Goal: Task Accomplishment & Management: Use online tool/utility

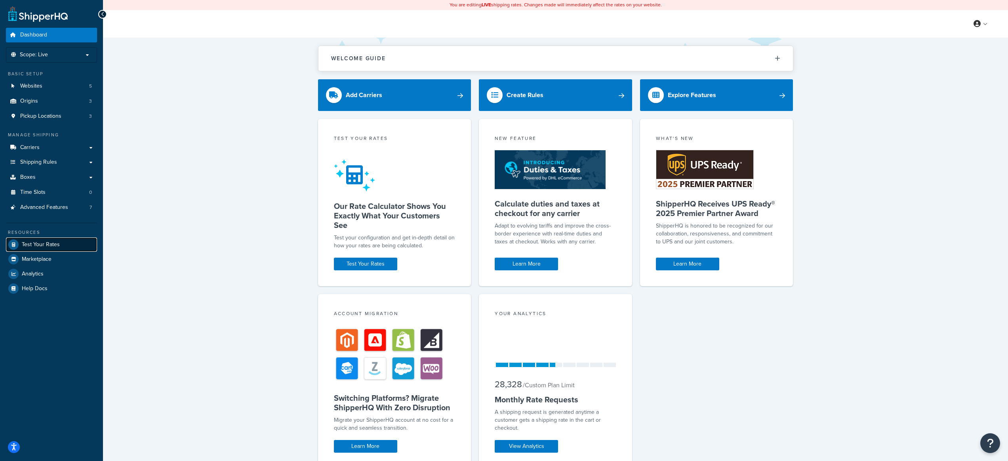
click at [40, 243] on span "Test Your Rates" at bounding box center [41, 244] width 38 height 7
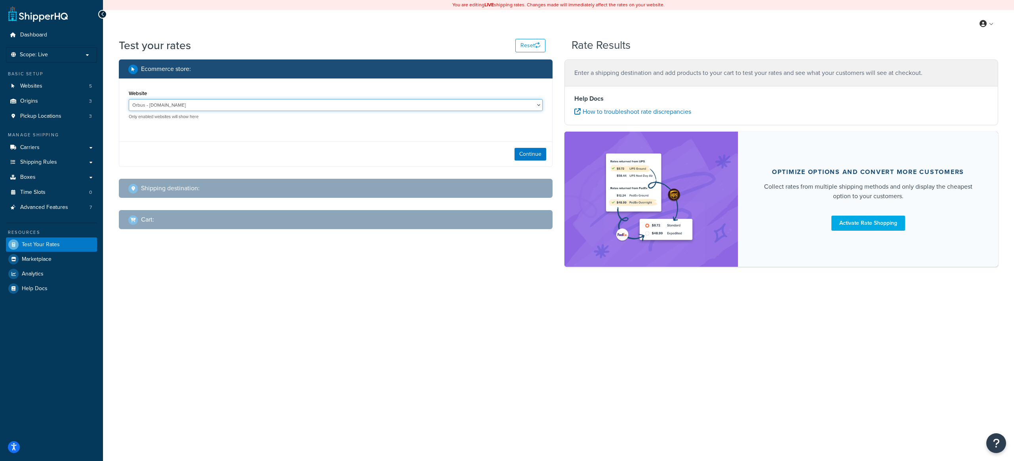
click at [308, 104] on select "Orbus - [DOMAIN_NAME] Orbus CA Integration - [DOMAIN_NAME] Orbus CA Production …" at bounding box center [336, 105] width 414 height 12
select select "3073fb21316fe5deb7faafe81bc895f2"
click at [129, 99] on select "Orbus - [DOMAIN_NAME] Orbus CA Integration - [DOMAIN_NAME] Orbus CA Production …" at bounding box center [336, 105] width 414 height 12
click at [526, 158] on button "Continue" at bounding box center [531, 154] width 32 height 13
select select "[GEOGRAPHIC_DATA]"
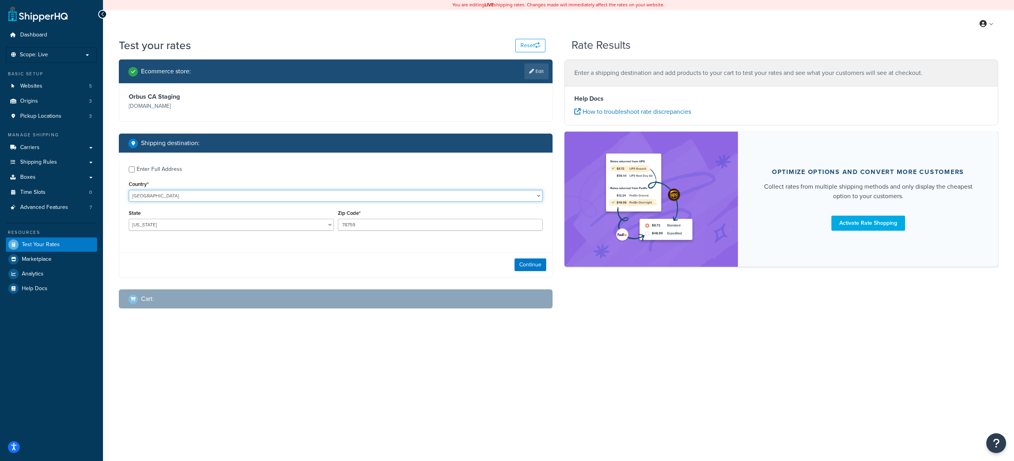
click at [227, 194] on select "[GEOGRAPHIC_DATA] [GEOGRAPHIC_DATA] [GEOGRAPHIC_DATA] [GEOGRAPHIC_DATA] [GEOGRA…" at bounding box center [336, 196] width 414 height 12
select select "CA"
click at [129, 190] on select "[GEOGRAPHIC_DATA] [GEOGRAPHIC_DATA] [GEOGRAPHIC_DATA] [GEOGRAPHIC_DATA] [GEOGRA…" at bounding box center [336, 196] width 414 height 12
click at [389, 229] on input "78759" at bounding box center [440, 225] width 205 height 12
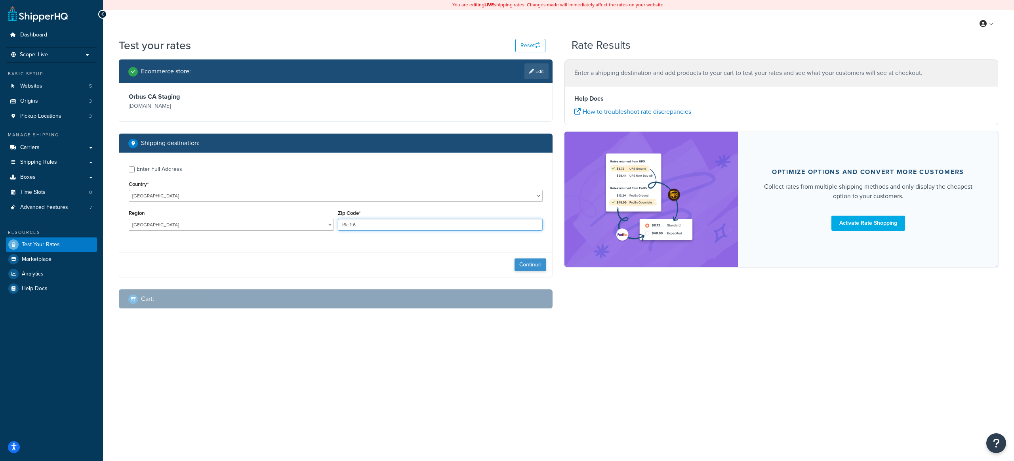
type input "l6c 1t6"
click at [527, 266] on button "Continue" at bounding box center [531, 264] width 32 height 13
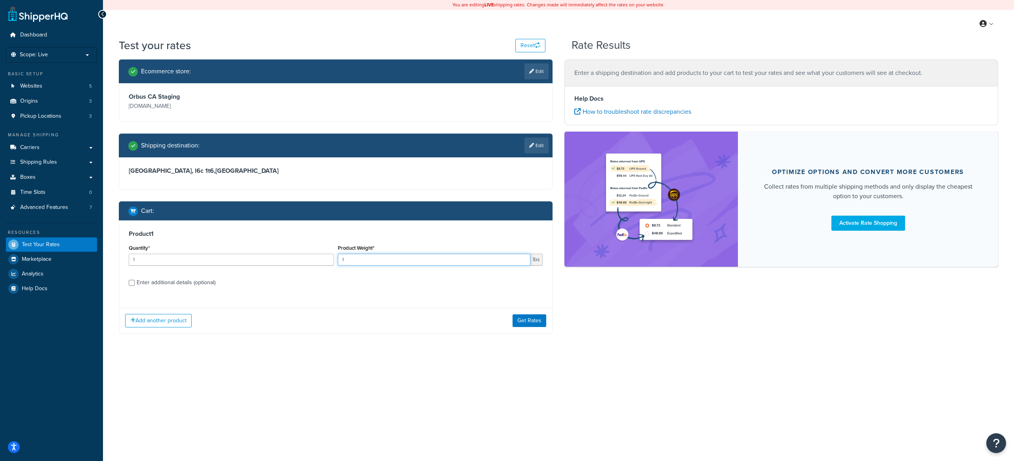
click at [366, 262] on input "1" at bounding box center [434, 260] width 193 height 12
type input "2"
click at [198, 286] on div "Enter additional details (optional)" at bounding box center [176, 282] width 79 height 11
click at [135, 286] on input "Enter additional details (optional)" at bounding box center [132, 283] width 6 height 6
checkbox input "true"
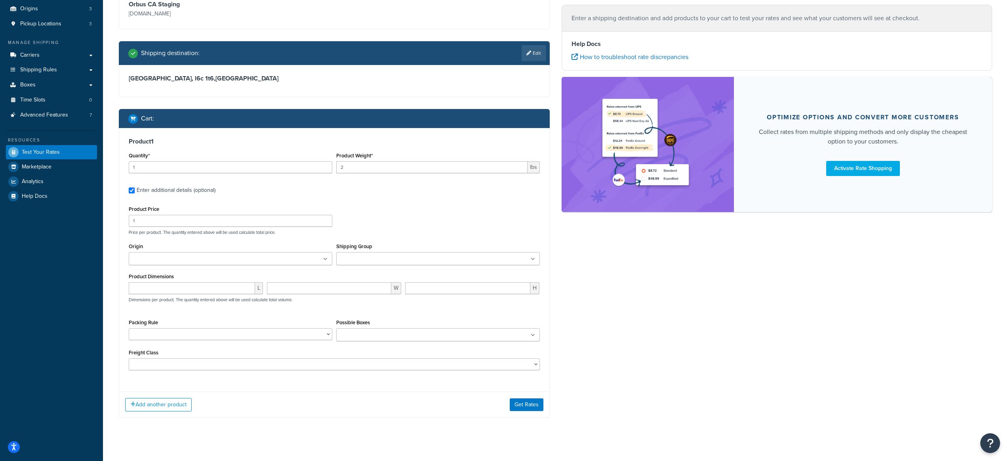
scroll to position [101, 0]
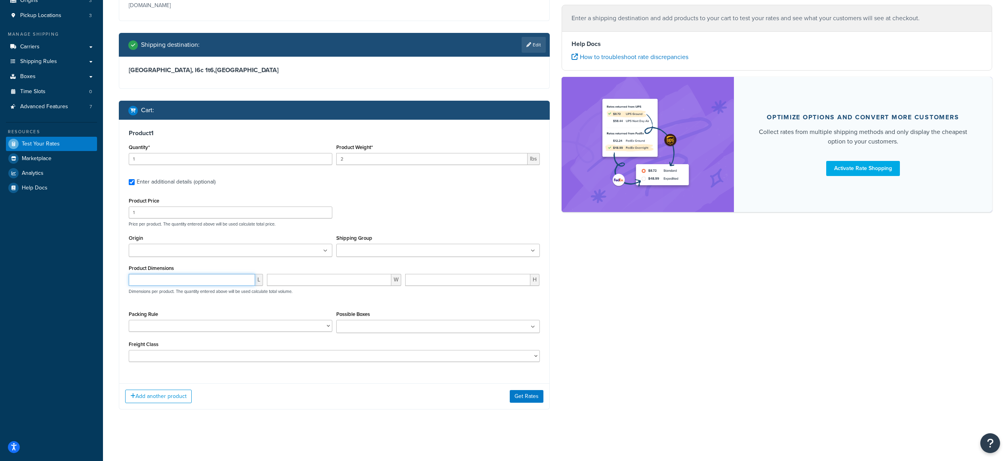
click at [209, 281] on input "number" at bounding box center [192, 280] width 126 height 12
type input "24"
click at [309, 283] on input "number" at bounding box center [329, 280] width 124 height 12
type input "14"
click at [451, 284] on input "number" at bounding box center [467, 280] width 125 height 12
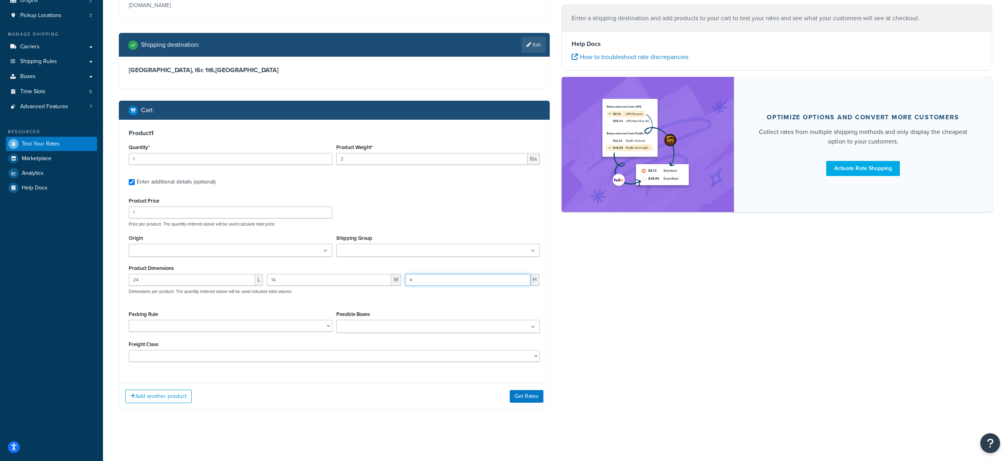
type input "4"
click at [419, 298] on div "24 L 14 W 4 H Dimensions per product. The quantity entered above will be used c…" at bounding box center [334, 288] width 415 height 29
click at [525, 397] on button "Get Rates" at bounding box center [527, 396] width 34 height 13
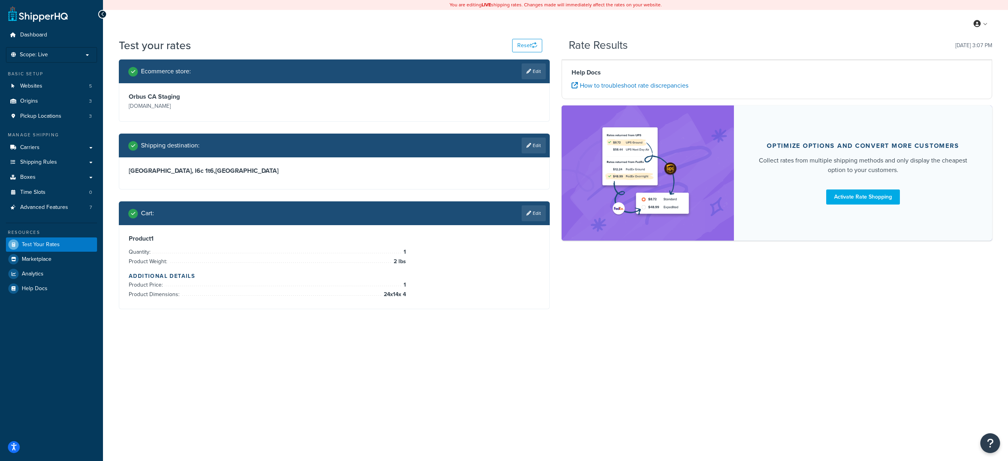
scroll to position [0, 0]
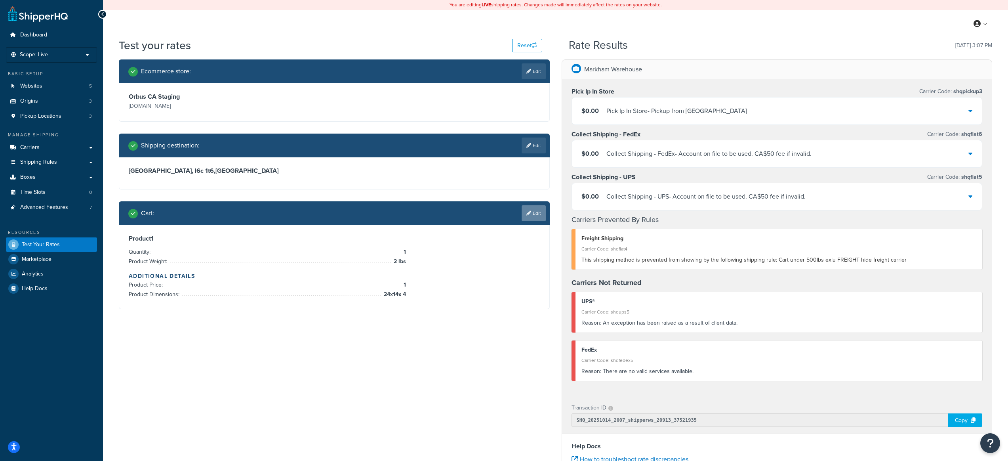
click at [538, 216] on link "Edit" at bounding box center [534, 213] width 24 height 16
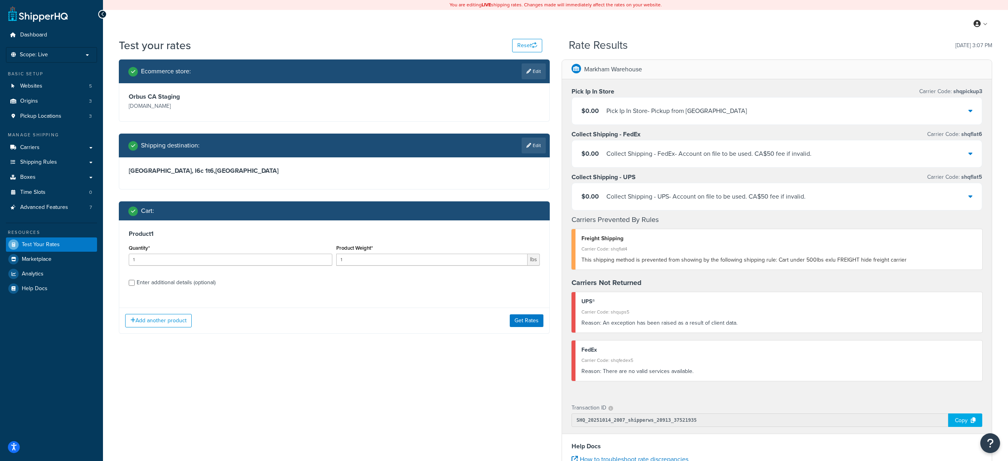
click at [194, 283] on div "Enter additional details (optional)" at bounding box center [176, 282] width 79 height 11
click at [135, 283] on input "Enter additional details (optional)" at bounding box center [132, 283] width 6 height 6
checkbox input "true"
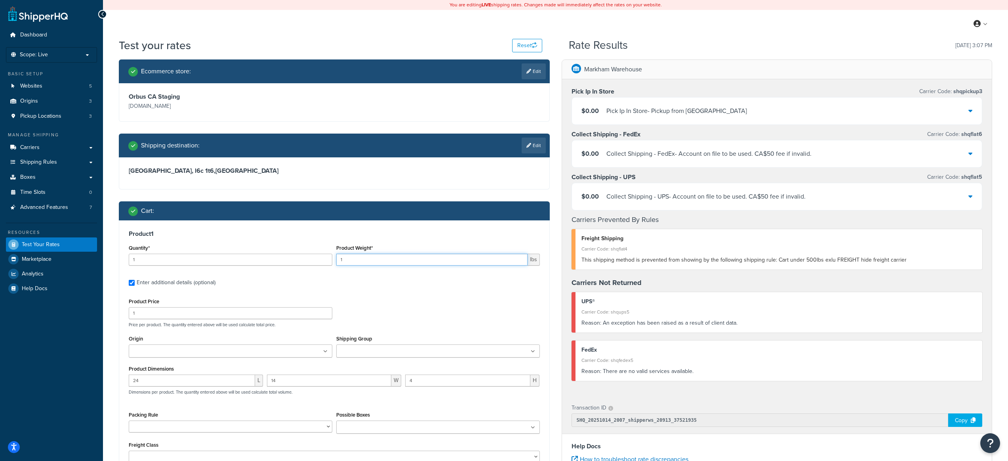
click at [378, 257] on input "1" at bounding box center [431, 260] width 191 height 12
click at [378, 258] on input "1" at bounding box center [431, 260] width 191 height 12
drag, startPoint x: 366, startPoint y: 257, endPoint x: 311, endPoint y: 258, distance: 55.1
click at [311, 258] on div "Quantity* 1 Product Weight* 1 lbs" at bounding box center [334, 256] width 415 height 29
type input "2"
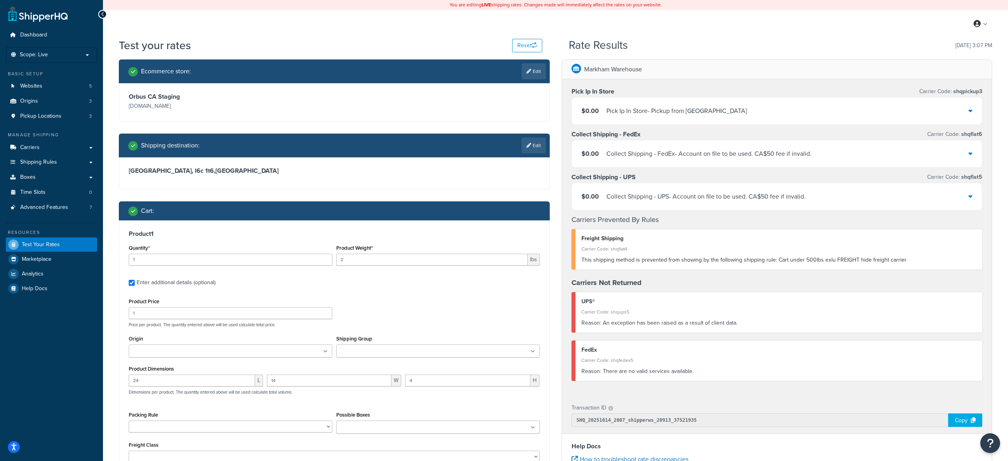
click at [188, 355] on input "Origin" at bounding box center [166, 351] width 70 height 9
click at [438, 291] on div "Product 1 Quantity* 1 Product Weight* 2 lbs Enter additional details (optional)…" at bounding box center [334, 350] width 430 height 260
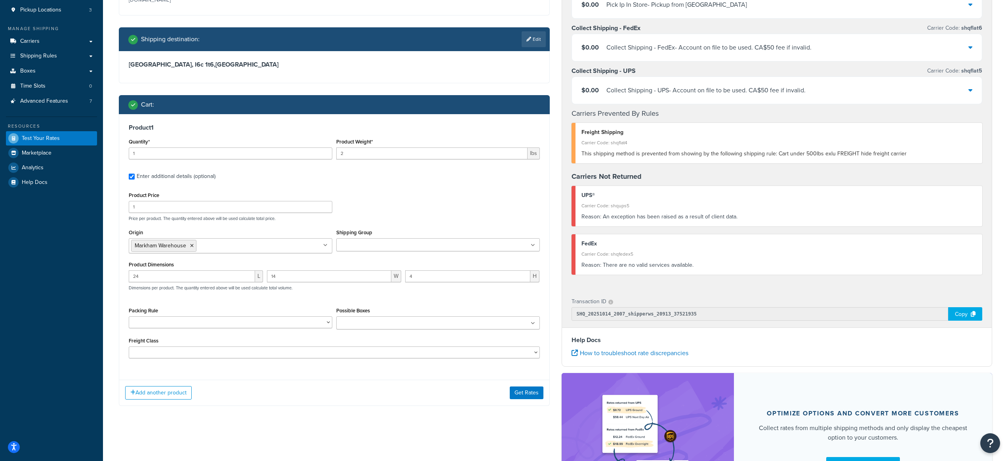
scroll to position [118, 0]
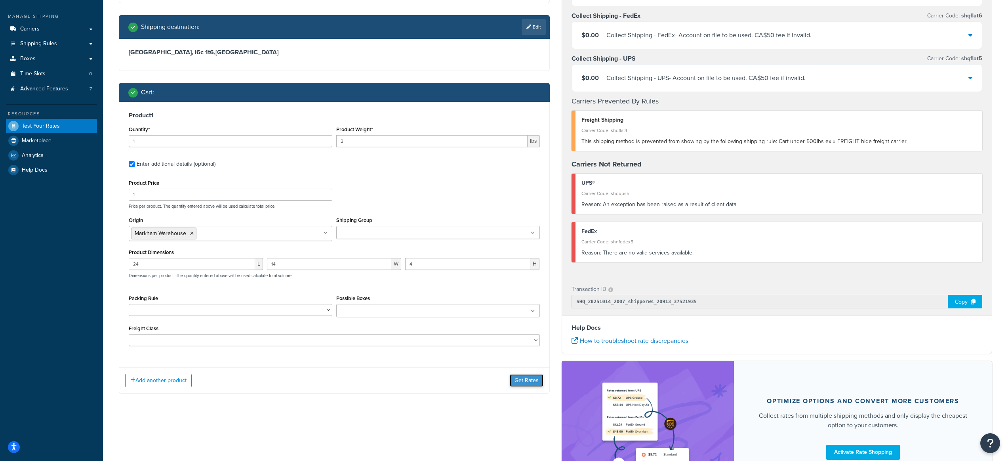
click at [528, 383] on button "Get Rates" at bounding box center [527, 380] width 34 height 13
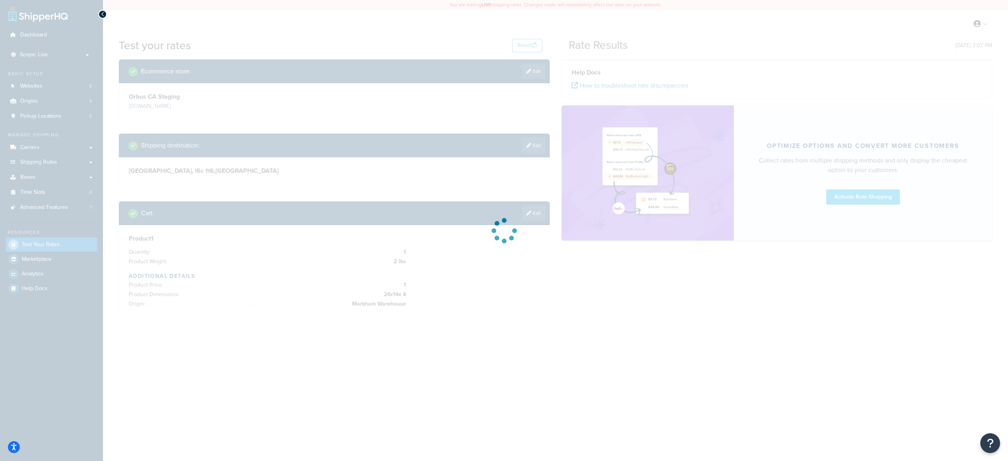
scroll to position [0, 0]
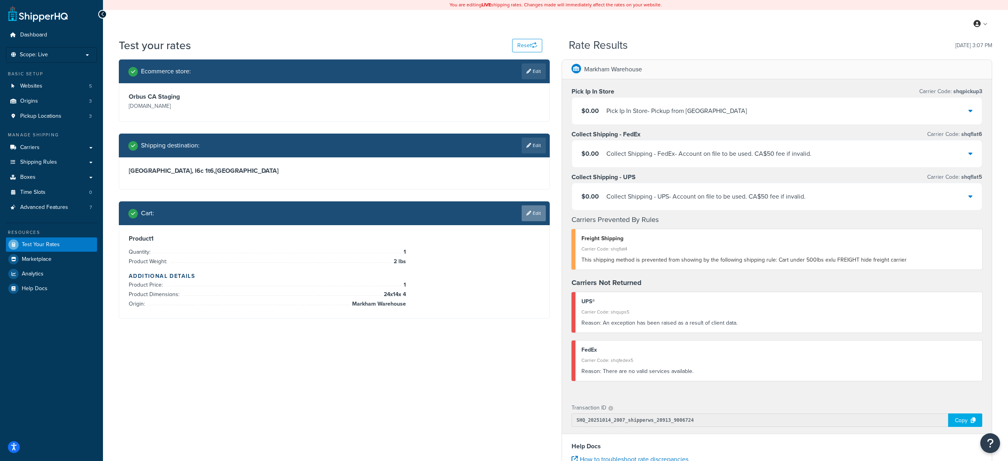
click at [531, 215] on link "Edit" at bounding box center [534, 213] width 24 height 16
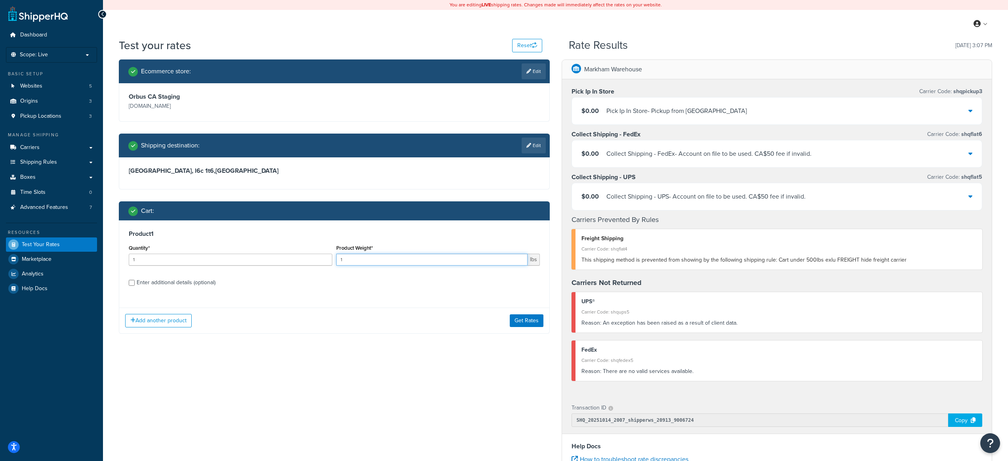
click at [424, 263] on input "1" at bounding box center [431, 260] width 191 height 12
drag, startPoint x: 404, startPoint y: 262, endPoint x: 333, endPoint y: 261, distance: 70.5
click at [333, 261] on div "Quantity* 1 Product Weight* 1 lbs" at bounding box center [334, 256] width 415 height 29
type input "2"
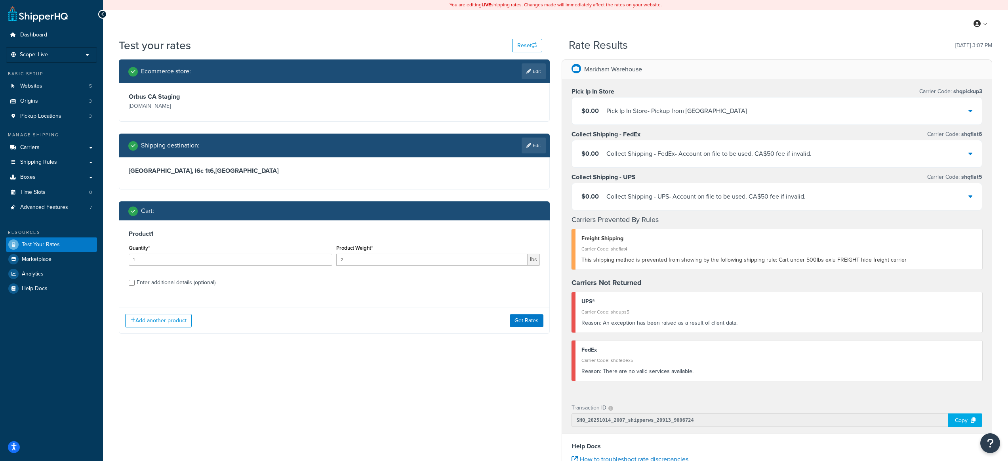
click at [335, 270] on div "Product Weight* 2 lbs" at bounding box center [438, 256] width 208 height 29
click at [174, 287] on div "Enter additional details (optional)" at bounding box center [176, 282] width 79 height 11
click at [135, 286] on input "Enter additional details (optional)" at bounding box center [132, 283] width 6 height 6
checkbox input "true"
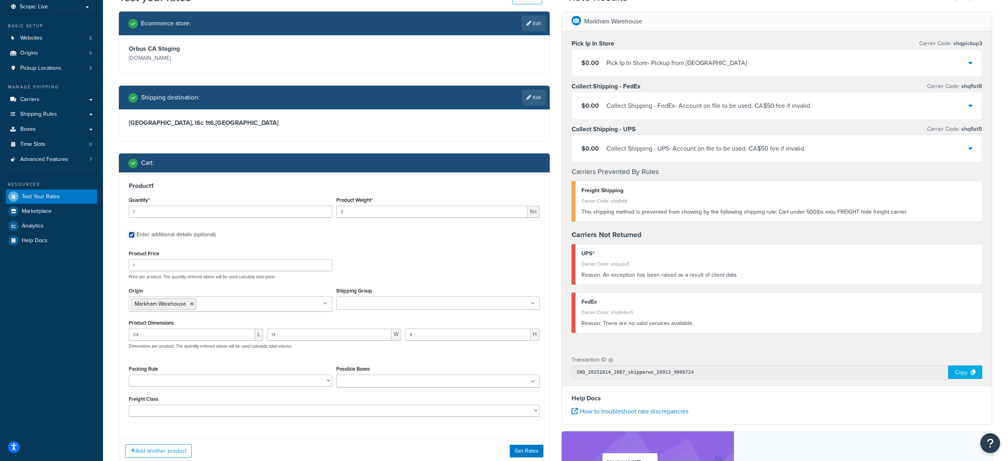
scroll to position [49, 0]
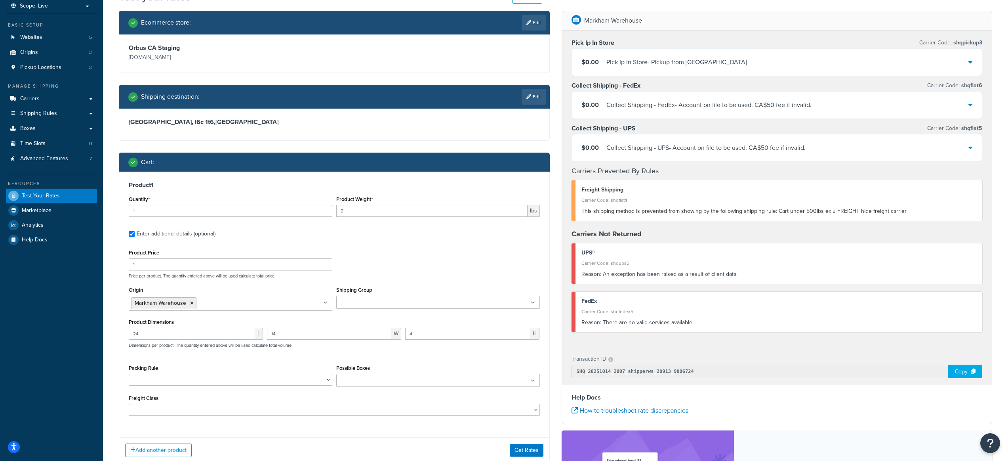
click at [425, 265] on div "Product Price 1 Price per product. The quantity entered above will be used calc…" at bounding box center [334, 262] width 415 height 31
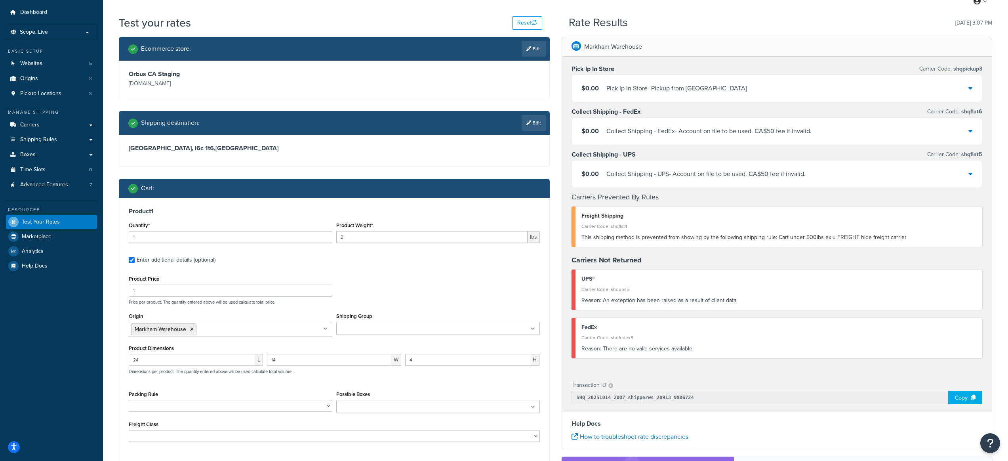
scroll to position [0, 0]
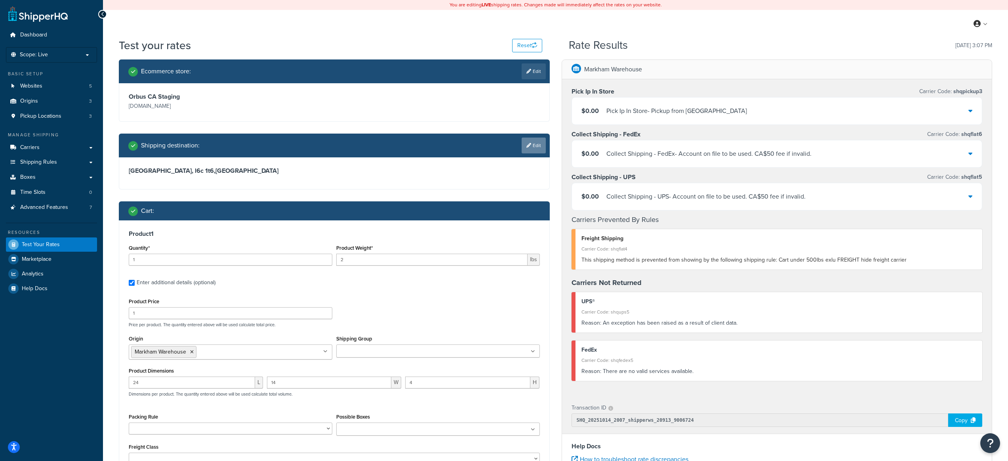
click at [533, 150] on link "Edit" at bounding box center [534, 145] width 24 height 16
select select "CA"
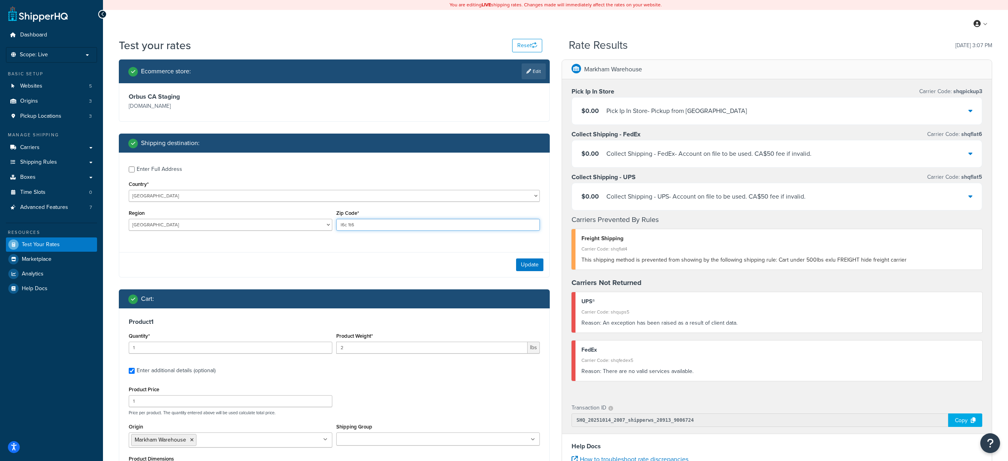
drag, startPoint x: 357, startPoint y: 227, endPoint x: 335, endPoint y: 225, distance: 21.8
click at [335, 225] on div "Zip Code* l6c 1t6" at bounding box center [438, 222] width 208 height 29
click at [296, 220] on select "[GEOGRAPHIC_DATA] [GEOGRAPHIC_DATA] [GEOGRAPHIC_DATA] [GEOGRAPHIC_DATA] [GEOGRA…" at bounding box center [231, 225] width 204 height 12
select select "ON"
click at [129, 219] on select "[GEOGRAPHIC_DATA] [GEOGRAPHIC_DATA] [GEOGRAPHIC_DATA] [GEOGRAPHIC_DATA] [GEOGRA…" at bounding box center [231, 225] width 204 height 12
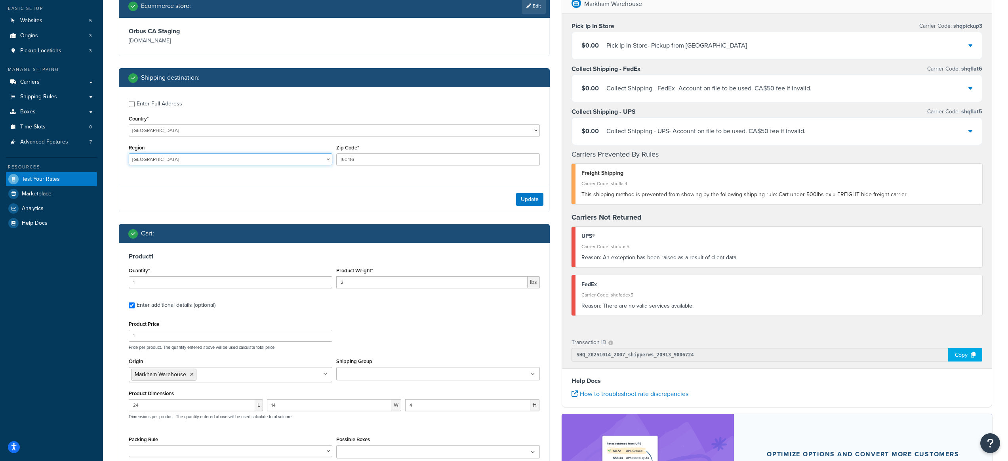
scroll to position [161, 0]
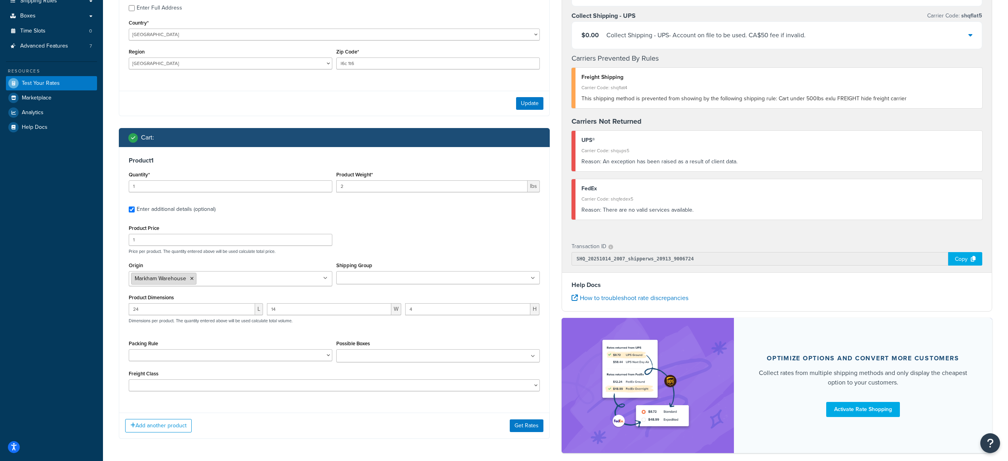
click at [192, 279] on icon at bounding box center [192, 278] width 4 height 5
click at [410, 240] on div "Product Price 1 Price per product. The quantity entered above will be used calc…" at bounding box center [334, 238] width 415 height 31
click at [326, 278] on icon at bounding box center [325, 278] width 4 height 5
click at [532, 104] on button "Update" at bounding box center [529, 103] width 27 height 13
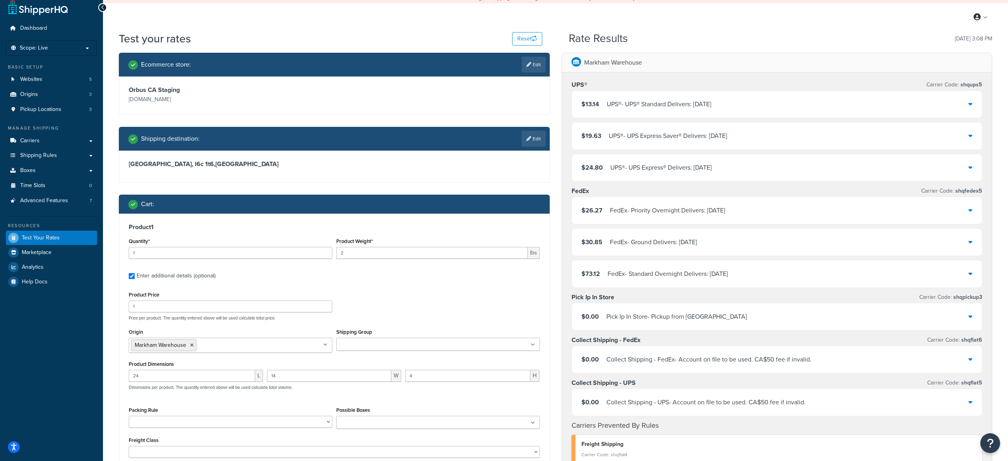
scroll to position [0, 0]
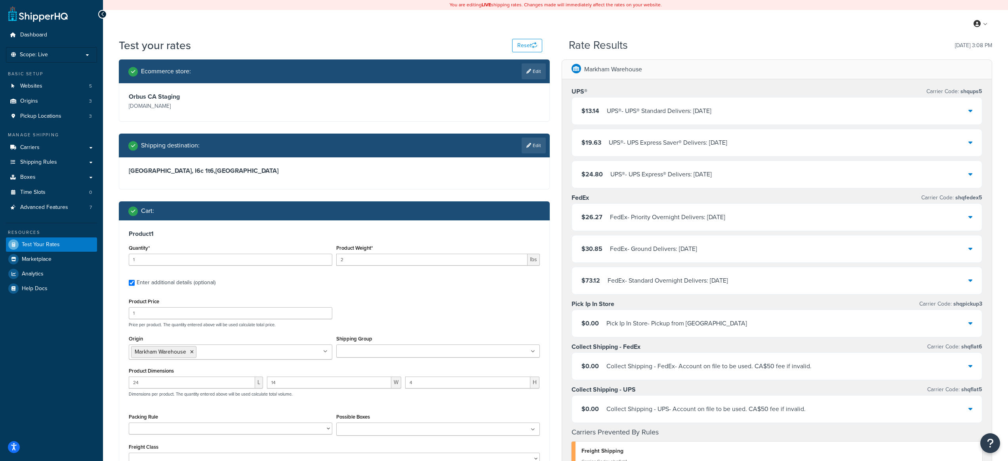
click at [968, 108] on div "$13.14 UPS® - UPS® Standard Delivers: [DATE]" at bounding box center [777, 110] width 410 height 27
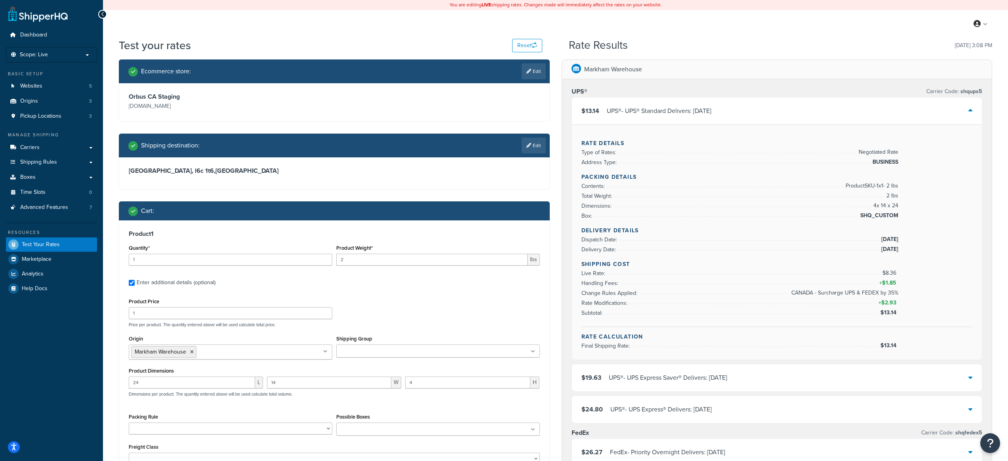
drag, startPoint x: 897, startPoint y: 272, endPoint x: 882, endPoint y: 273, distance: 14.7
click at [882, 273] on div "Shipping Cost Live Rate: $8.36 Handling Fees: + $1.85 Change Rules Applied: CAN…" at bounding box center [777, 293] width 391 height 67
click at [978, 25] on icon at bounding box center [977, 23] width 7 height 7
click at [946, 105] on span "Logout" at bounding box center [944, 103] width 15 height 8
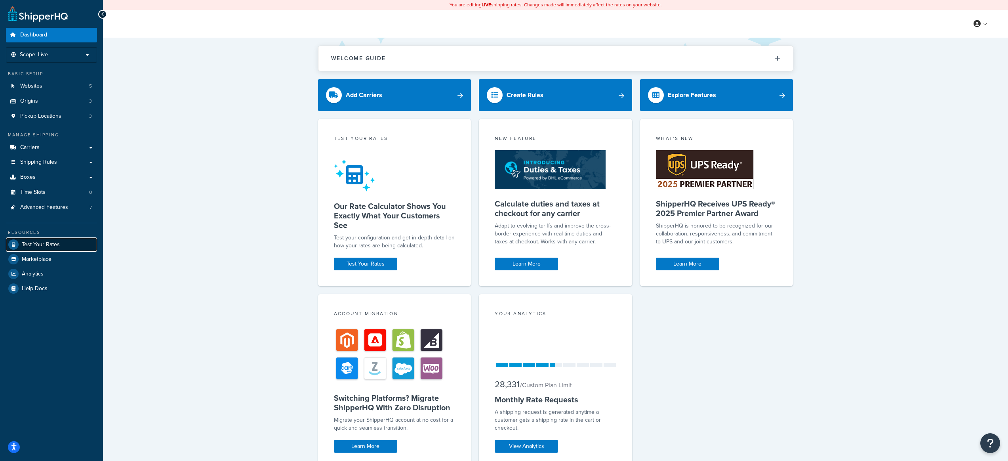
click at [42, 247] on span "Test Your Rates" at bounding box center [41, 244] width 38 height 7
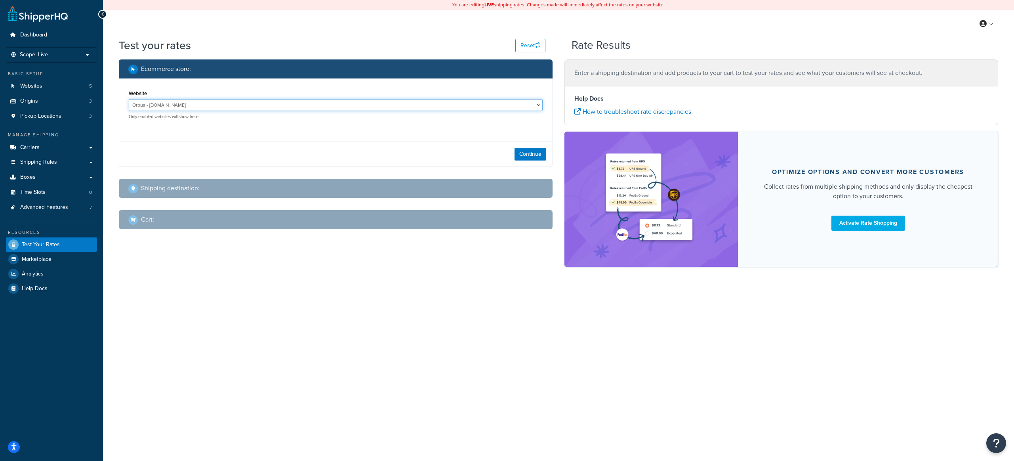
click at [157, 105] on select "Orbus - [DOMAIN_NAME] Orbus CA Integration - [DOMAIN_NAME] Orbus CA Production …" at bounding box center [336, 105] width 414 height 12
select select "3073fb21316fe5deb7faafe81bc895f2"
click at [129, 99] on select "Orbus - [DOMAIN_NAME] Orbus CA Integration - [DOMAIN_NAME] Orbus CA Production …" at bounding box center [336, 105] width 414 height 12
click at [525, 157] on button "Continue" at bounding box center [531, 154] width 32 height 13
select select "[GEOGRAPHIC_DATA]"
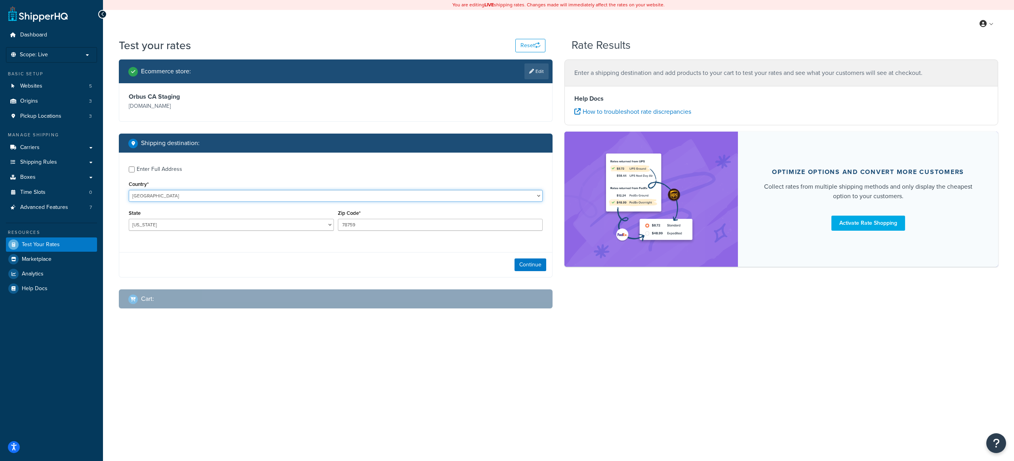
click at [199, 195] on select "[GEOGRAPHIC_DATA] [GEOGRAPHIC_DATA] [GEOGRAPHIC_DATA] [GEOGRAPHIC_DATA] [GEOGRA…" at bounding box center [336, 196] width 414 height 12
select select "CA"
click at [129, 190] on select "[GEOGRAPHIC_DATA] [GEOGRAPHIC_DATA] [GEOGRAPHIC_DATA] [GEOGRAPHIC_DATA] [GEOGRA…" at bounding box center [336, 196] width 414 height 12
click at [217, 221] on select "[GEOGRAPHIC_DATA] [GEOGRAPHIC_DATA] [GEOGRAPHIC_DATA] [GEOGRAPHIC_DATA] [GEOGRA…" at bounding box center [231, 225] width 205 height 12
select select "ON"
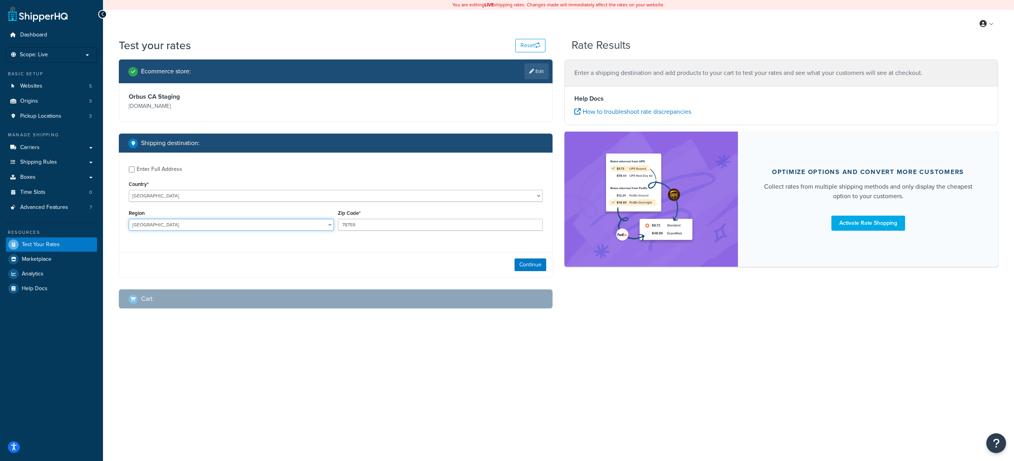
click at [129, 219] on select "[GEOGRAPHIC_DATA] [GEOGRAPHIC_DATA] [GEOGRAPHIC_DATA] [GEOGRAPHIC_DATA] [GEOGRA…" at bounding box center [231, 225] width 205 height 12
click at [392, 226] on input "78759" at bounding box center [440, 225] width 205 height 12
type input "l6c 1t6"
click at [525, 263] on button "Continue" at bounding box center [531, 264] width 32 height 13
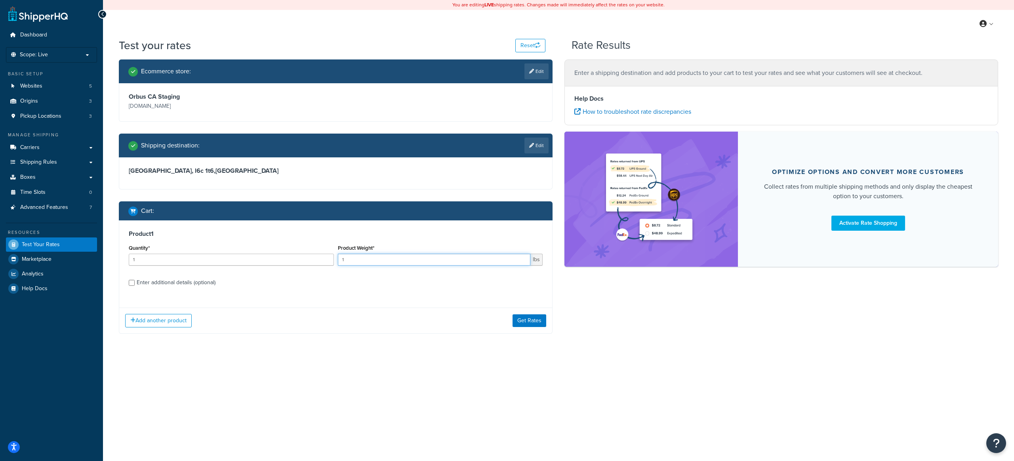
click at [351, 258] on input "1" at bounding box center [434, 260] width 193 height 12
drag, startPoint x: 351, startPoint y: 258, endPoint x: 332, endPoint y: 258, distance: 19.0
click at [332, 258] on div "Quantity* 1 Product Weight* 1 lbs" at bounding box center [336, 256] width 418 height 29
type input "2"
click at [165, 282] on div "Enter additional details (optional)" at bounding box center [176, 282] width 79 height 11
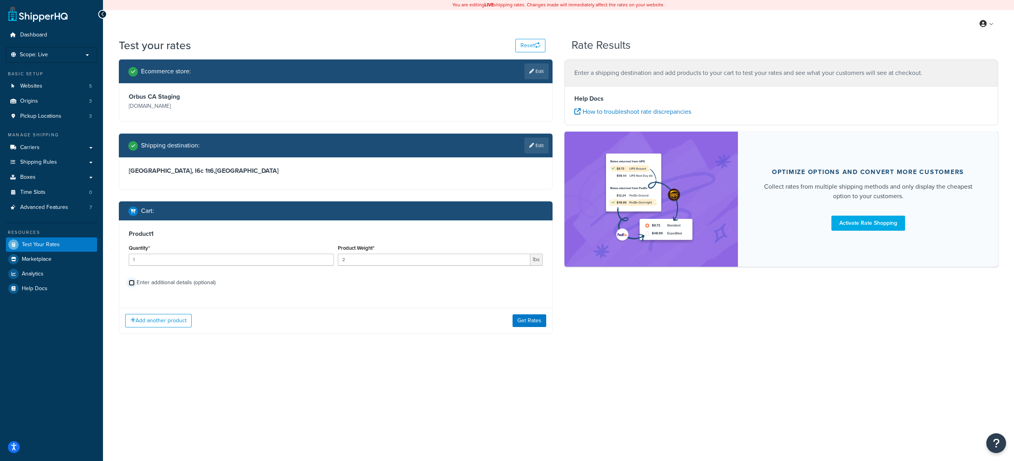
click at [135, 282] on input "Enter additional details (optional)" at bounding box center [132, 283] width 6 height 6
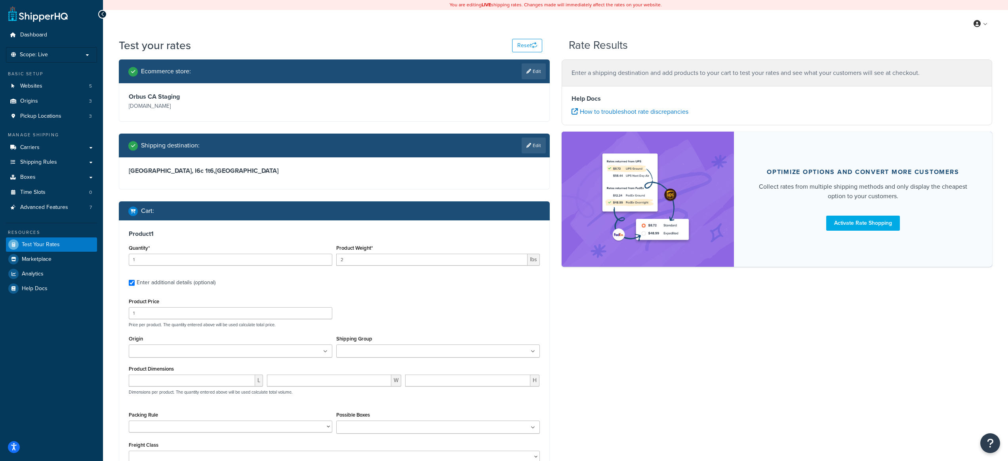
click at [536, 262] on span "lbs" at bounding box center [534, 260] width 12 height 12
click at [416, 279] on label "Enter additional details (optional)" at bounding box center [338, 281] width 403 height 13
click at [135, 280] on input "Enter additional details (optional)" at bounding box center [132, 283] width 6 height 6
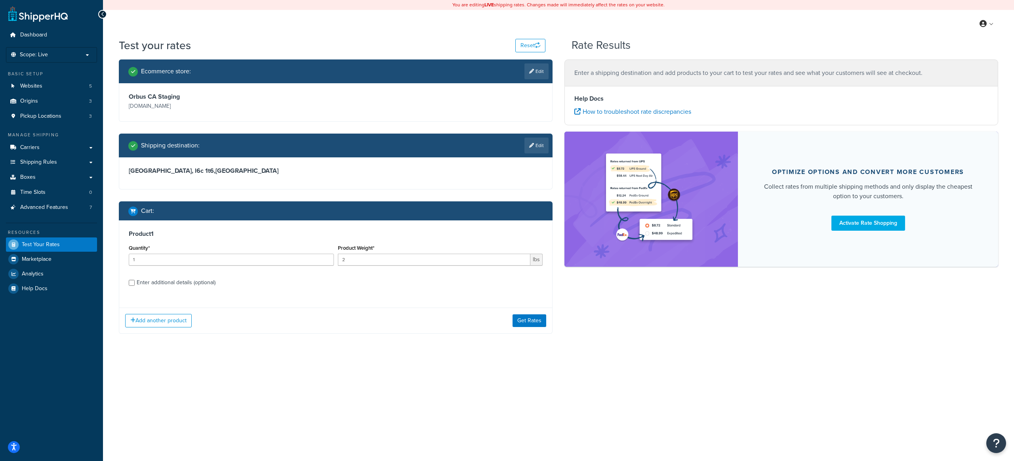
click at [177, 286] on div "Enter additional details (optional)" at bounding box center [176, 282] width 79 height 11
click at [135, 286] on input "Enter additional details (optional)" at bounding box center [132, 283] width 6 height 6
checkbox input "true"
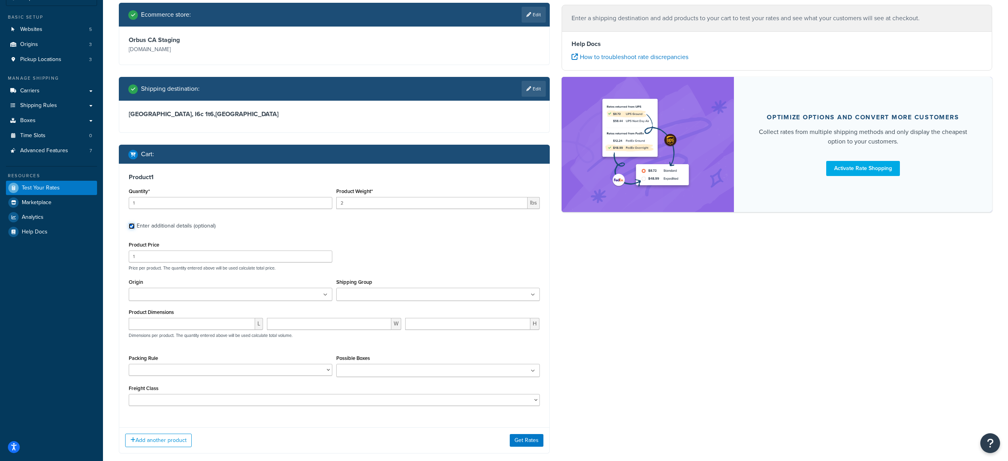
scroll to position [86, 0]
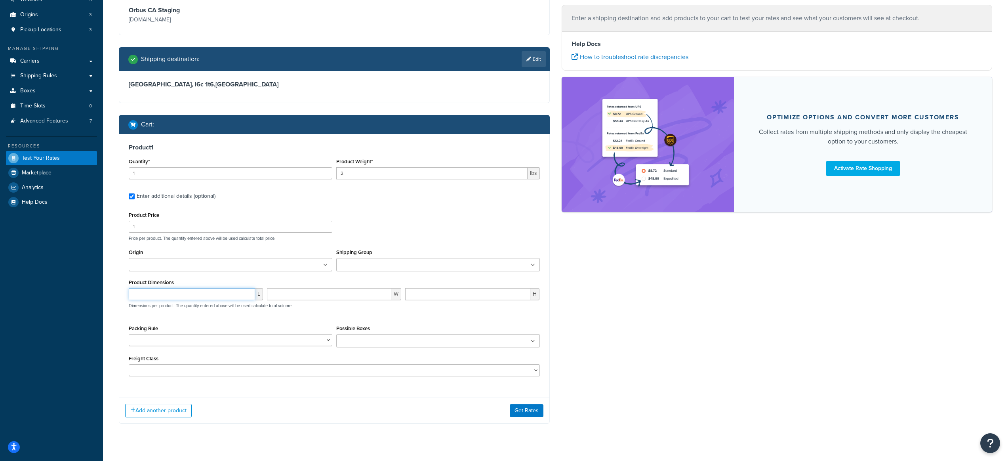
click at [229, 295] on input "number" at bounding box center [192, 294] width 126 height 12
type input "24"
click at [303, 294] on input "number" at bounding box center [329, 294] width 124 height 12
type input "14"
click at [452, 295] on input "number" at bounding box center [467, 294] width 125 height 12
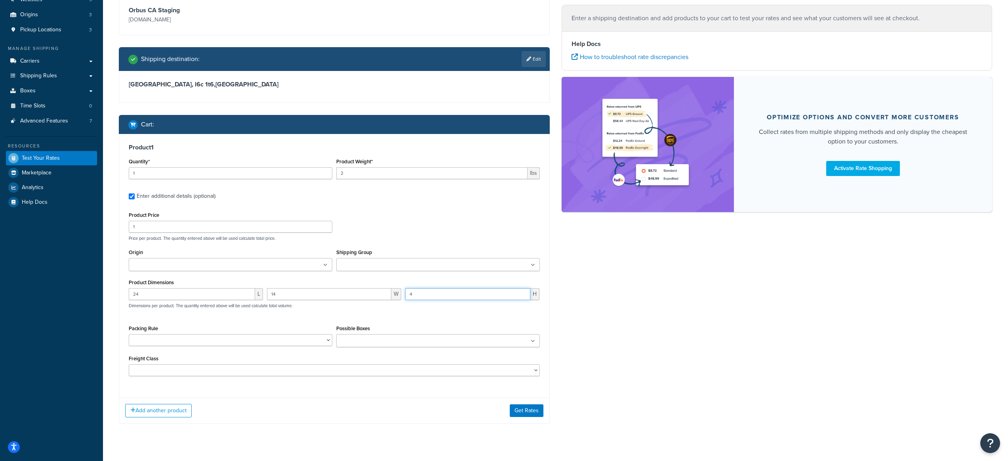
type input "4"
click at [436, 313] on div "24 L 14 W 4 H Dimensions per product. The quantity entered above will be used c…" at bounding box center [334, 302] width 415 height 29
click at [326, 265] on icon at bounding box center [326, 265] width 4 height 5
click at [366, 309] on div "24 L 14 W 4 H Dimensions per product. The quantity entered above will be used c…" at bounding box center [334, 304] width 415 height 29
click at [520, 414] on button "Get Rates" at bounding box center [527, 412] width 34 height 13
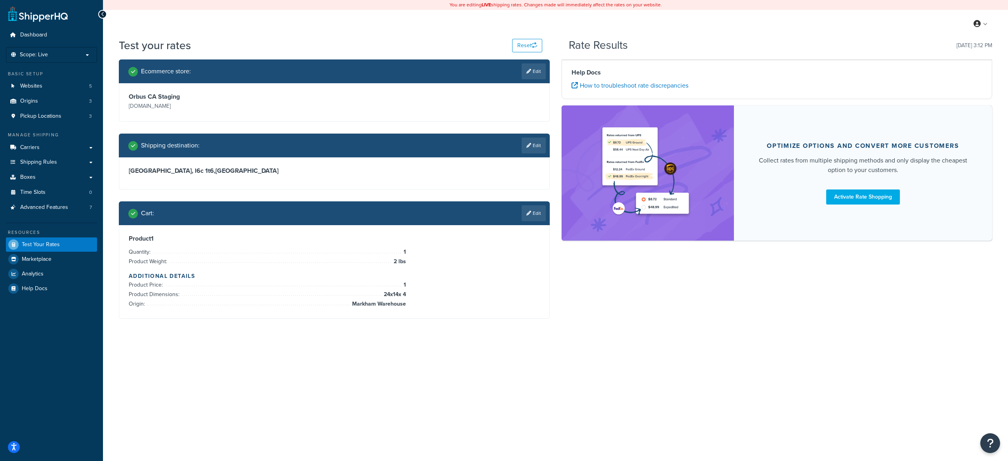
scroll to position [0, 0]
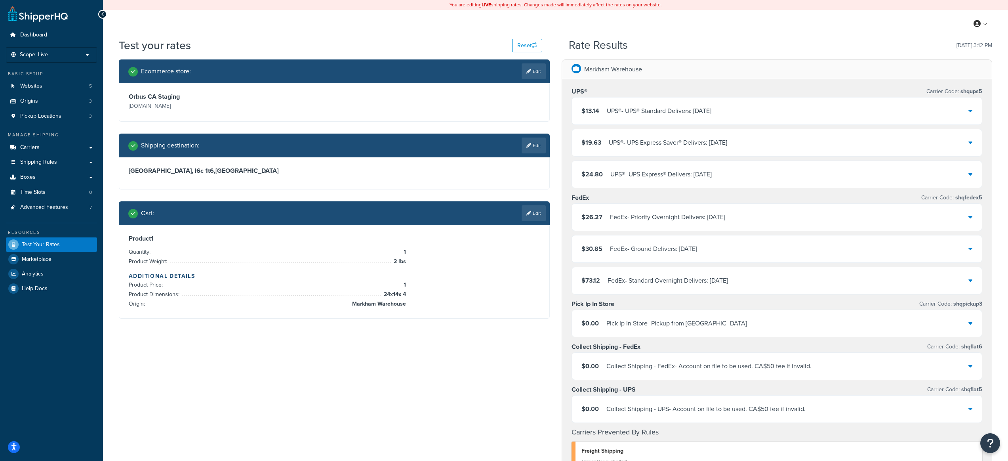
click at [748, 113] on div "$13.14 UPS® - UPS® Standard Delivers: [DATE]" at bounding box center [777, 110] width 410 height 27
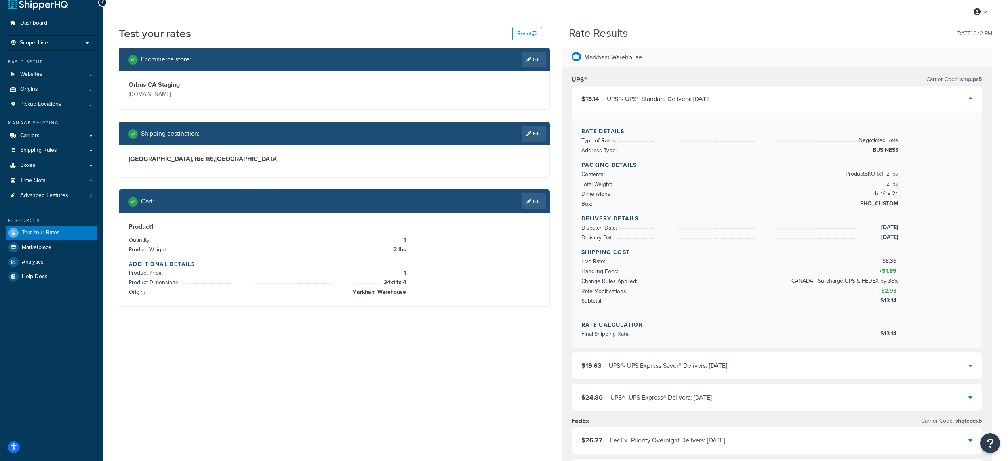
scroll to position [12, 0]
drag, startPoint x: 898, startPoint y: 260, endPoint x: 884, endPoint y: 261, distance: 13.5
click at [884, 261] on span "$8.36" at bounding box center [891, 261] width 16 height 8
drag, startPoint x: 897, startPoint y: 271, endPoint x: 884, endPoint y: 270, distance: 12.7
click at [884, 270] on span "$1.85" at bounding box center [890, 271] width 16 height 8
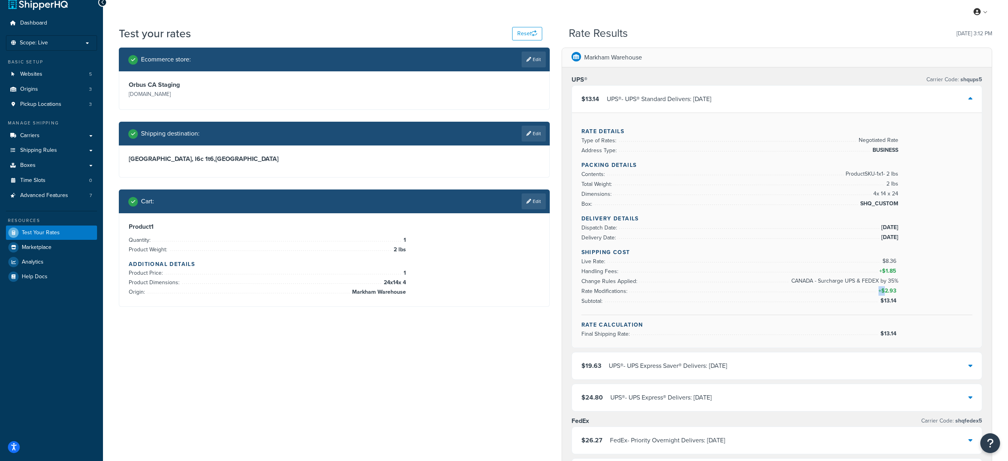
drag, startPoint x: 884, startPoint y: 292, endPoint x: 899, endPoint y: 292, distance: 15.5
click at [899, 292] on div "Shipping Cost Live Rate: $8.36 Handling Fees: + $1.85 Change Rules Applied: CAN…" at bounding box center [777, 281] width 391 height 67
click at [898, 291] on div "Shipping Cost Live Rate: $8.36 Handling Fees: + $1.85 Change Rules Applied: CAN…" at bounding box center [777, 281] width 391 height 67
click at [903, 301] on div "Shipping Cost Live Rate: $8.36 Handling Fees: + $1.85 Change Rules Applied: CAN…" at bounding box center [777, 281] width 391 height 67
drag, startPoint x: 882, startPoint y: 302, endPoint x: 896, endPoint y: 302, distance: 13.9
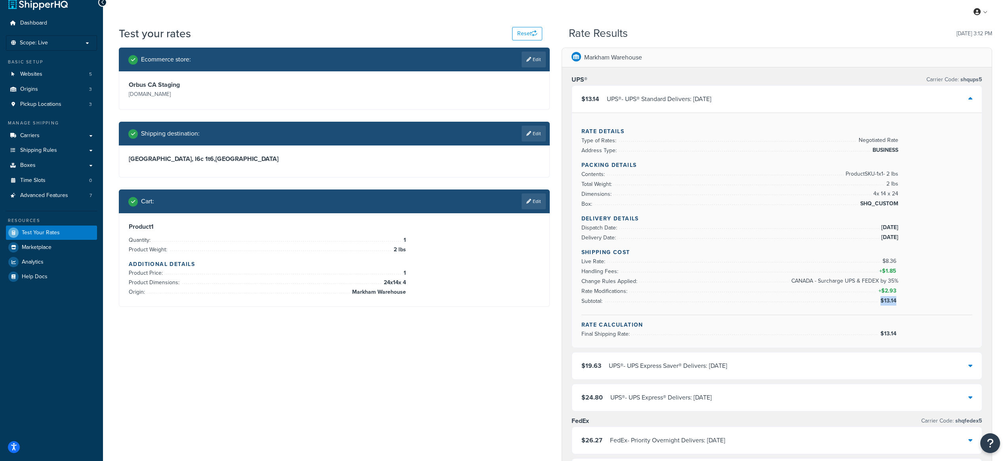
click at [896, 302] on div "Shipping Cost Live Rate: $8.36 Handling Fees: + $1.85 Change Rules Applied: CAN…" at bounding box center [777, 281] width 391 height 67
click at [890, 307] on div "Shipping Cost Live Rate: $8.36 Handling Fees: + $1.85 Change Rules Applied: CAN…" at bounding box center [777, 281] width 391 height 67
click at [699, 105] on div "$13.14 UPS® - UPS® Standard Delivers: [DATE]" at bounding box center [777, 99] width 410 height 27
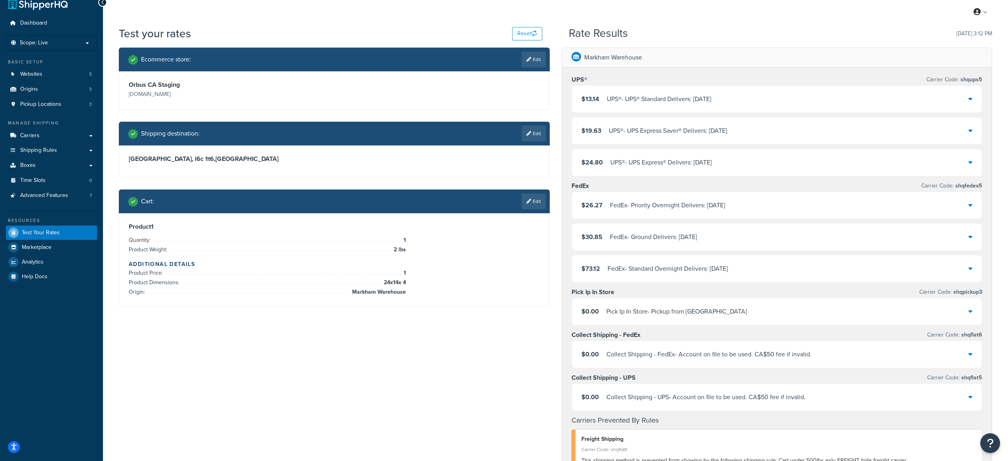
click at [677, 130] on div "UPS® - UPS Express Saver® Delivers: [DATE]" at bounding box center [668, 130] width 118 height 11
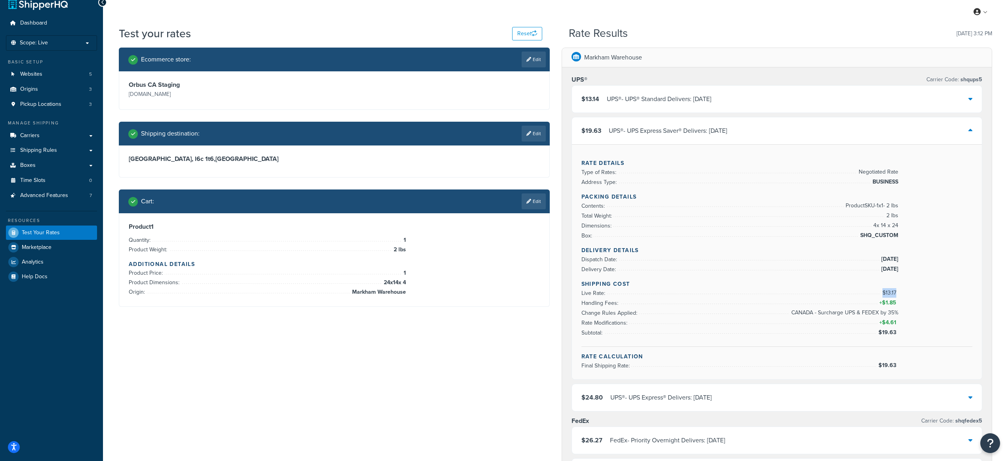
drag, startPoint x: 891, startPoint y: 294, endPoint x: 898, endPoint y: 294, distance: 7.2
click at [898, 294] on div "Shipping Cost Live Rate: $13.17 Handling Fees: + $1.85 Change Rules Applied: CA…" at bounding box center [777, 313] width 391 height 67
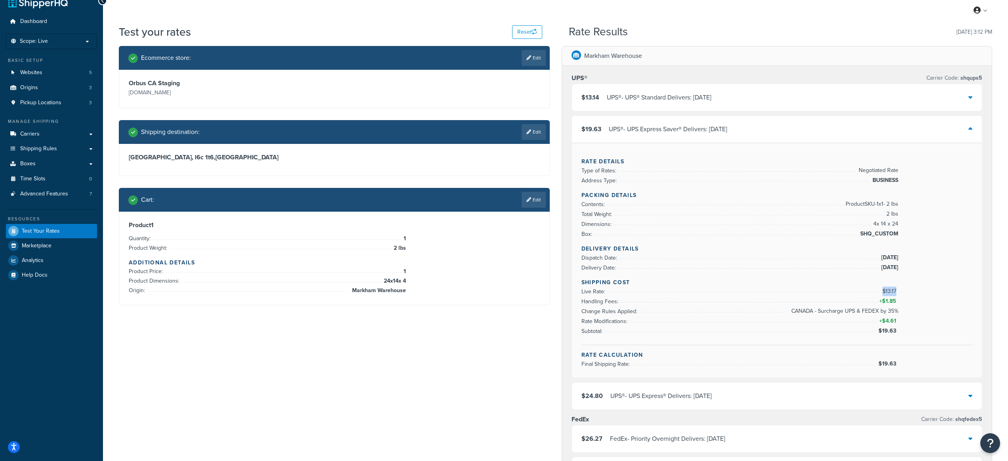
scroll to position [13, 0]
drag, startPoint x: 897, startPoint y: 301, endPoint x: 885, endPoint y: 300, distance: 11.5
click at [885, 300] on span "$1.85" at bounding box center [890, 301] width 16 height 8
drag, startPoint x: 888, startPoint y: 310, endPoint x: 899, endPoint y: 311, distance: 11.1
click at [899, 310] on div "Shipping Cost Live Rate: $13.17 Handling Fees: + $1.85 Change Rules Applied: CA…" at bounding box center [777, 311] width 391 height 67
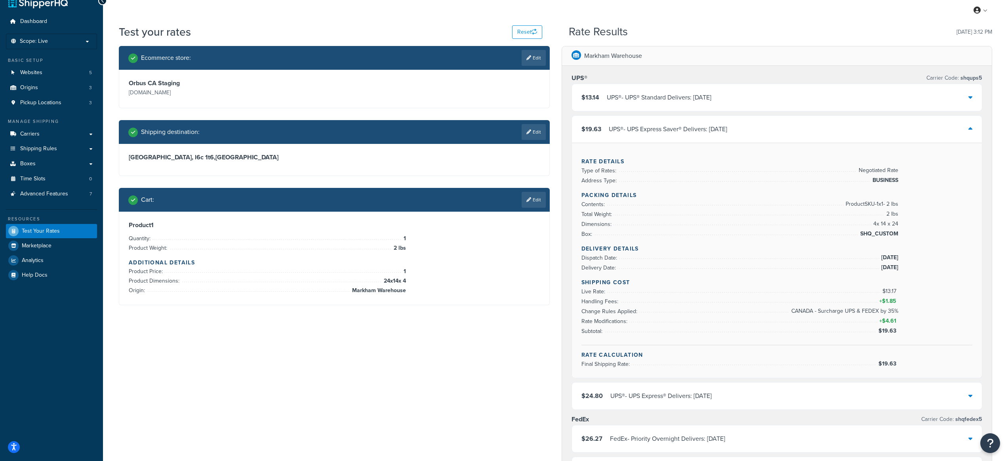
click at [886, 321] on span "$4.61" at bounding box center [890, 321] width 16 height 8
click at [896, 331] on span "$19.63" at bounding box center [889, 330] width 20 height 8
drag, startPoint x: 897, startPoint y: 332, endPoint x: 884, endPoint y: 335, distance: 13.4
click at [884, 332] on span "$19.63" at bounding box center [889, 330] width 20 height 8
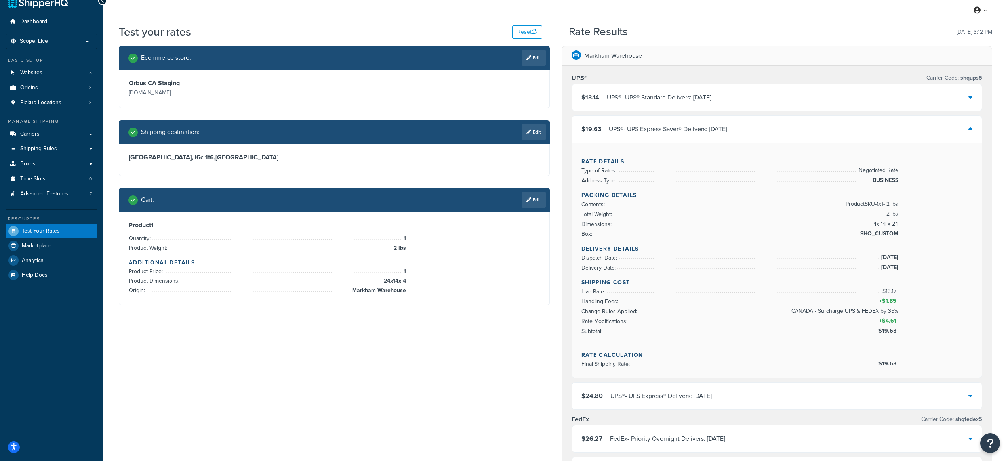
click at [883, 338] on div "Shipping Cost Live Rate: $13.17 Handling Fees: + $1.85 Change Rules Applied: CA…" at bounding box center [777, 311] width 391 height 67
drag, startPoint x: 890, startPoint y: 311, endPoint x: 894, endPoint y: 311, distance: 4.4
click at [894, 311] on span "CANADA - Surcharge UPS & FEDEX by 35%" at bounding box center [844, 311] width 109 height 10
click at [900, 313] on div "Shipping Cost Live Rate: $13.17 Handling Fees: + $1.85 Change Rules Applied: CA…" at bounding box center [777, 311] width 391 height 67
drag, startPoint x: 886, startPoint y: 291, endPoint x: 897, endPoint y: 292, distance: 11.1
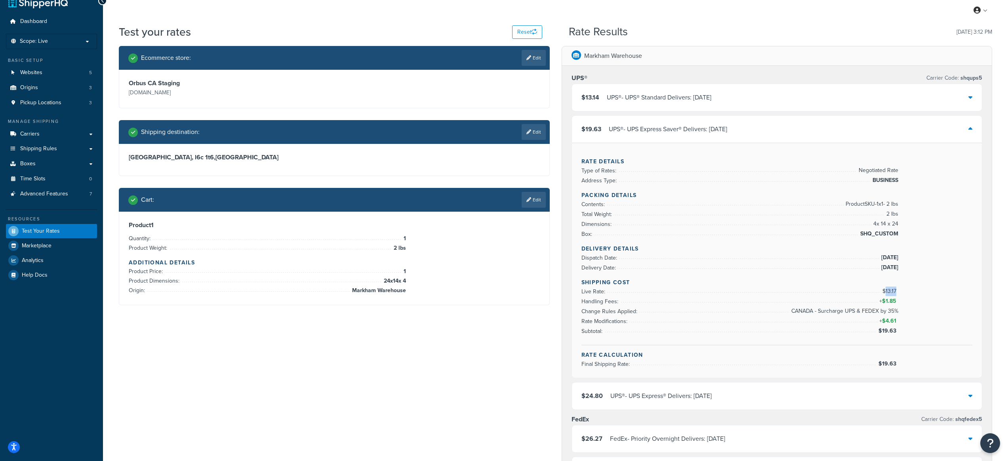
click at [897, 292] on span "$13.17" at bounding box center [891, 291] width 16 height 8
drag, startPoint x: 895, startPoint y: 299, endPoint x: 885, endPoint y: 299, distance: 9.5
click at [885, 299] on span "$1.85" at bounding box center [890, 301] width 16 height 8
click at [902, 304] on div "Shipping Cost Live Rate: $13.17 Handling Fees: + $1.85 Change Rules Applied: CA…" at bounding box center [777, 311] width 391 height 67
drag, startPoint x: 887, startPoint y: 293, endPoint x: 897, endPoint y: 293, distance: 10.7
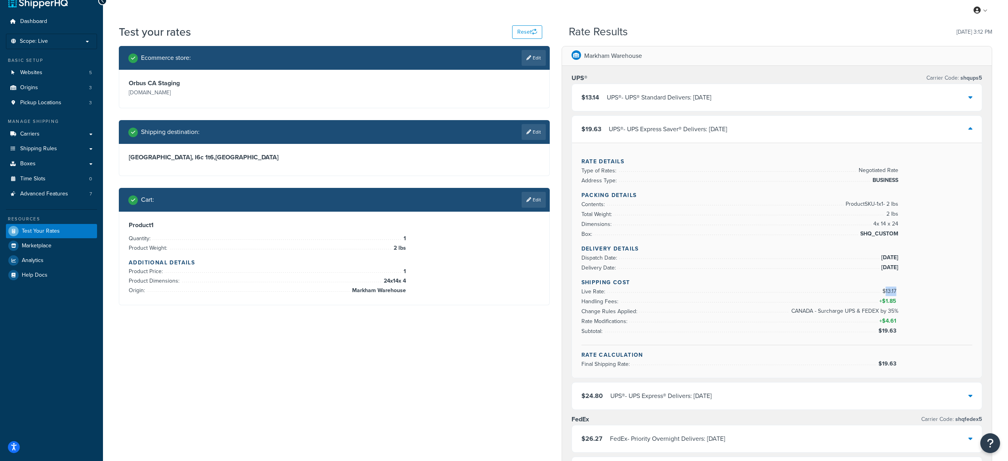
click at [897, 293] on span "$13.17" at bounding box center [891, 291] width 16 height 8
click at [890, 302] on span "$1.85" at bounding box center [890, 301] width 16 height 8
click at [855, 313] on span "CANADA - Surcharge UPS & FEDEX by 35%" at bounding box center [844, 311] width 109 height 10
drag, startPoint x: 883, startPoint y: 329, endPoint x: 897, endPoint y: 330, distance: 14.7
click at [897, 330] on span "$19.63" at bounding box center [889, 330] width 20 height 8
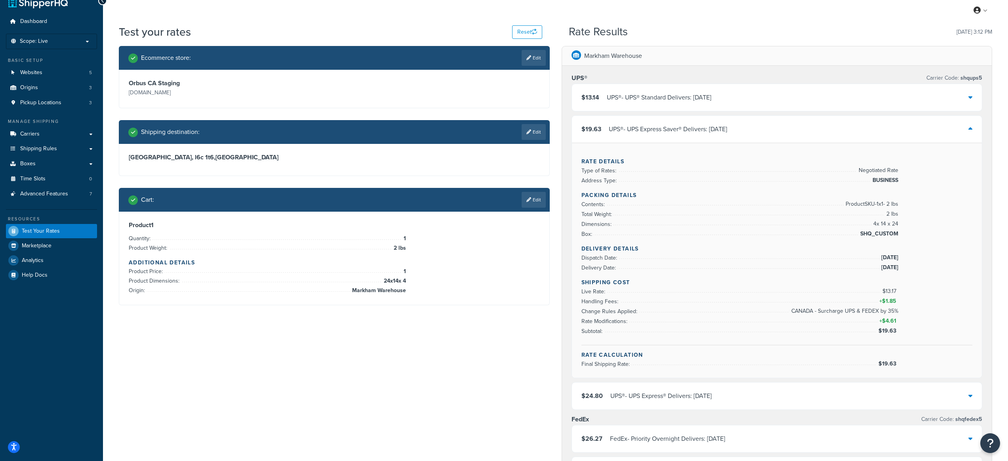
drag, startPoint x: 815, startPoint y: 330, endPoint x: 776, endPoint y: 340, distance: 40.1
click at [815, 330] on li "Subtotal: $19.63" at bounding box center [740, 331] width 317 height 10
click at [676, 132] on div "UPS® - UPS Express Saver® Delivers: [DATE]" at bounding box center [668, 129] width 118 height 11
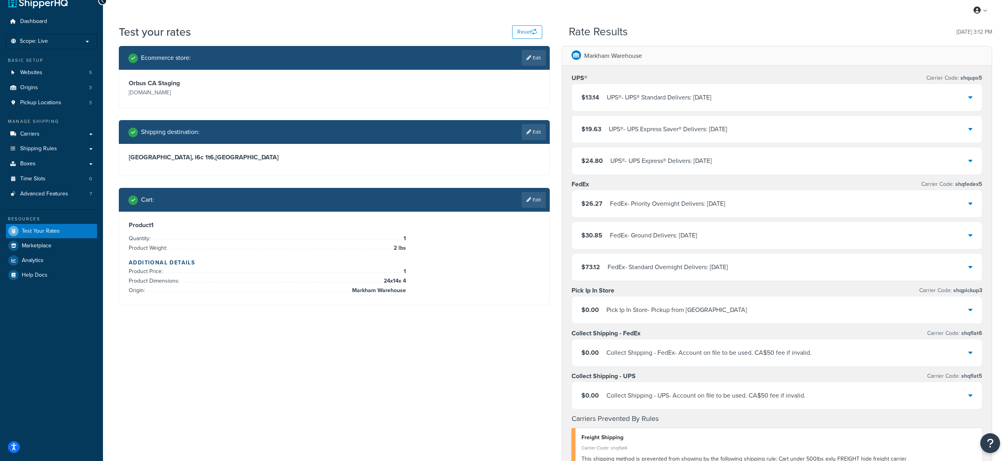
click at [671, 162] on div "UPS® - UPS Express® Delivers: [DATE]" at bounding box center [661, 160] width 101 height 11
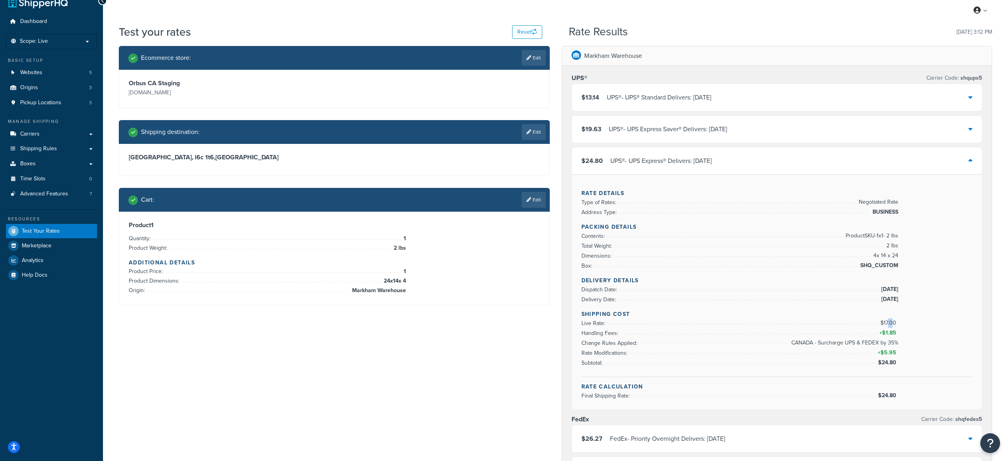
drag, startPoint x: 895, startPoint y: 322, endPoint x: 886, endPoint y: 323, distance: 9.1
click at [886, 322] on span "$17.00" at bounding box center [890, 323] width 18 height 8
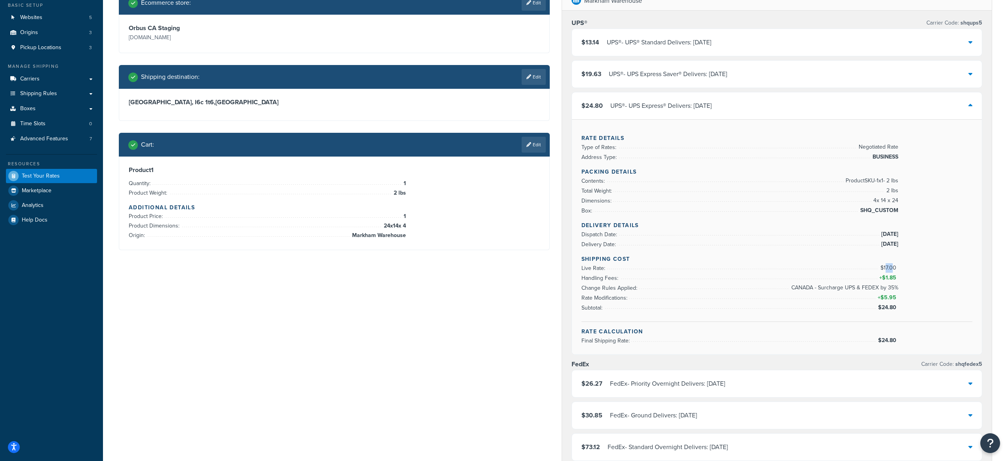
scroll to position [234, 0]
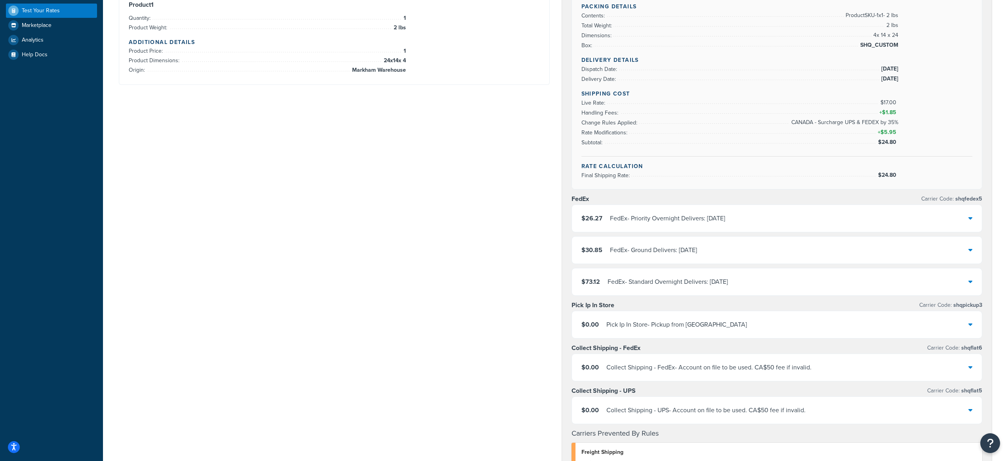
click at [679, 219] on div "FedEx - Priority Overnight Delivers: [DATE]" at bounding box center [667, 218] width 115 height 11
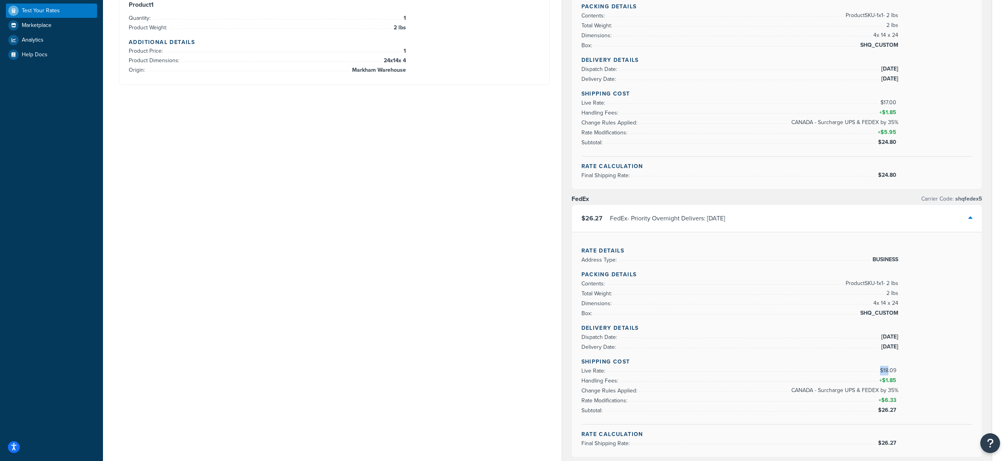
drag, startPoint x: 901, startPoint y: 374, endPoint x: 888, endPoint y: 372, distance: 13.6
click at [888, 372] on div "Shipping Cost Live Rate: $18.09 Handling Fees: + $1.85 Change Rules Applied: CA…" at bounding box center [777, 390] width 391 height 67
click at [975, 217] on div "$26.27 FedEx - Priority Overnight Delivers: [DATE]" at bounding box center [777, 218] width 410 height 27
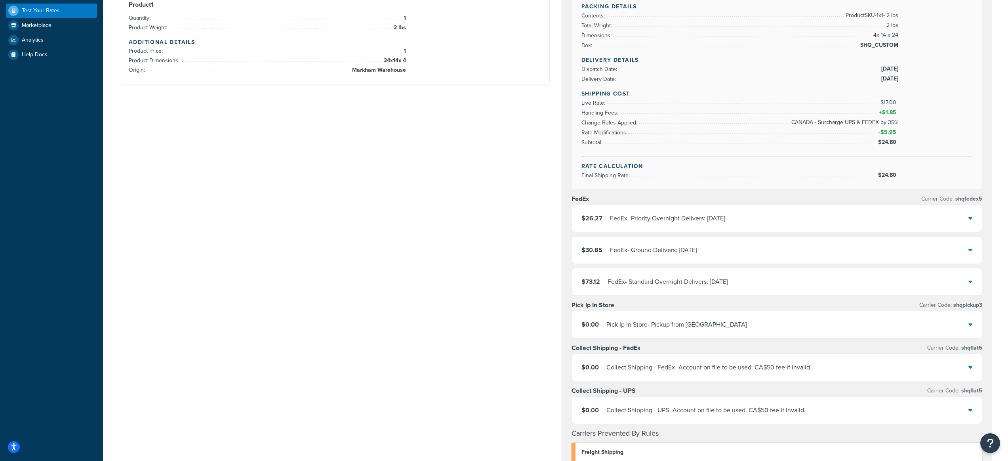
click at [746, 281] on div "$73.12 FedEx - Standard Overnight Delivers: [DATE]" at bounding box center [777, 281] width 410 height 27
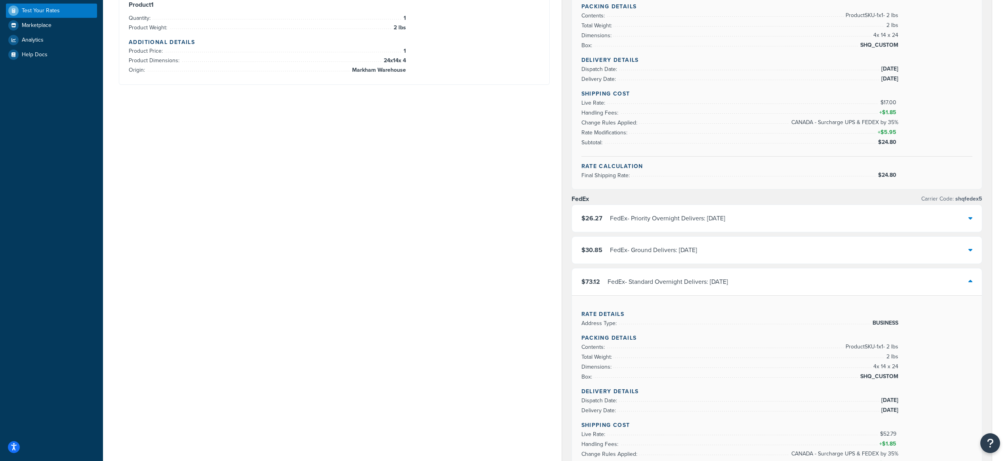
click at [759, 252] on div "$30.85 FedEx - Ground Delivers: [DATE]" at bounding box center [777, 250] width 410 height 27
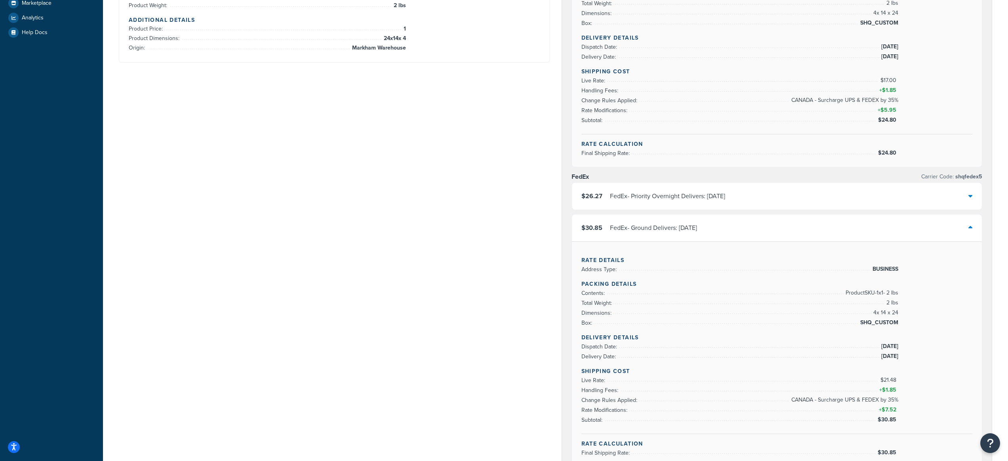
scroll to position [262, 0]
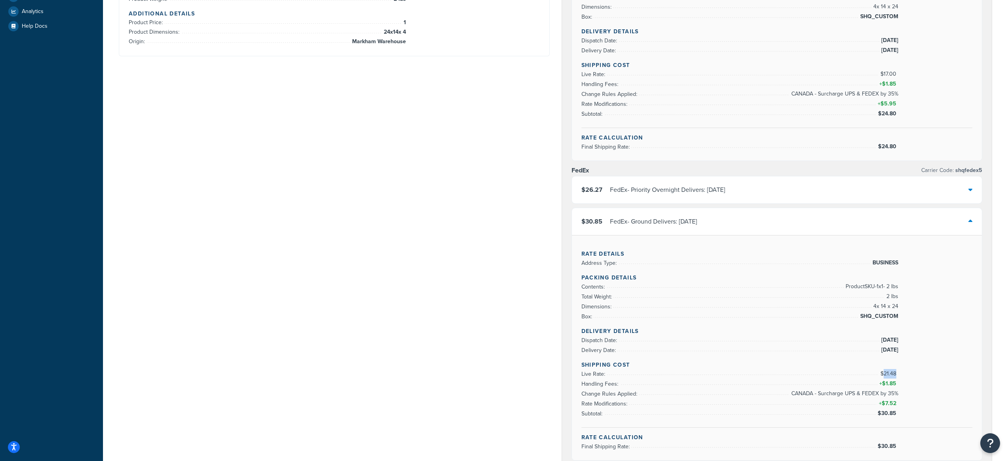
drag, startPoint x: 896, startPoint y: 372, endPoint x: 885, endPoint y: 373, distance: 11.1
click at [885, 373] on span "$21.48" at bounding box center [890, 373] width 18 height 8
click at [795, 367] on h4 "Shipping Cost" at bounding box center [777, 365] width 391 height 8
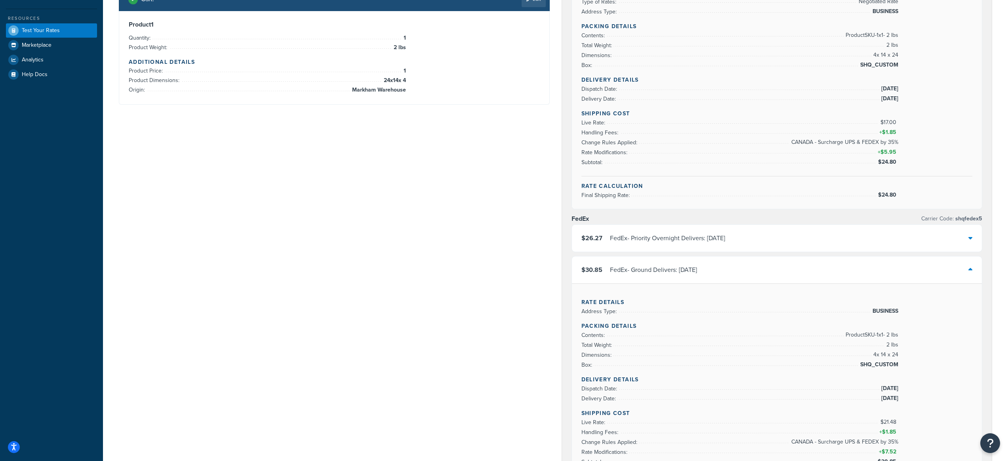
scroll to position [0, 0]
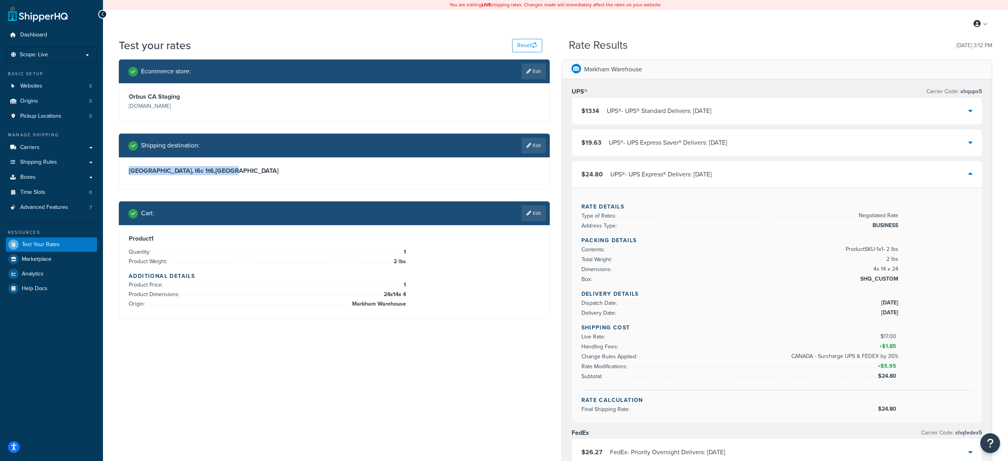
drag, startPoint x: 205, startPoint y: 171, endPoint x: 122, endPoint y: 170, distance: 83.2
click at [122, 170] on div "[STREET_ADDRESS]" at bounding box center [334, 173] width 430 height 32
copy h3 "[STREET_ADDRESS]"
click at [676, 178] on div "UPS® - UPS Express® Delivers: [DATE]" at bounding box center [661, 174] width 101 height 11
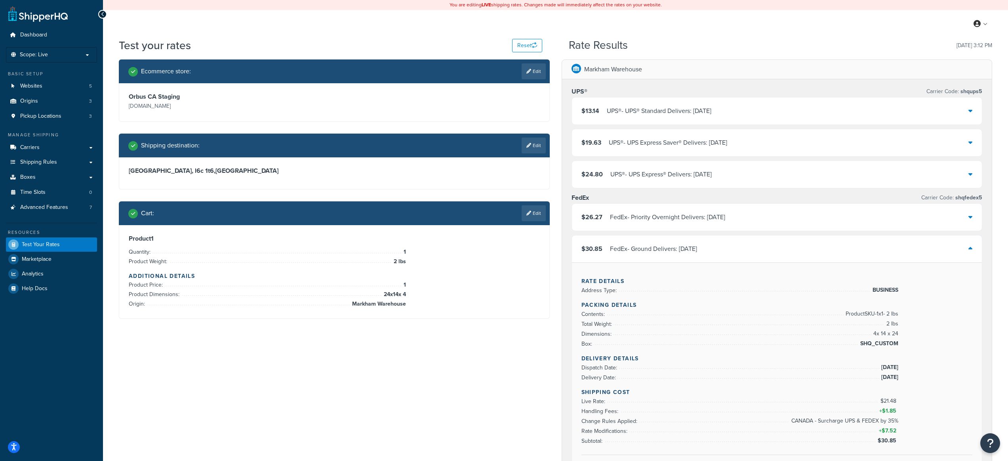
click at [680, 253] on div "FedEx - Ground Delivers: [DATE]" at bounding box center [653, 248] width 87 height 11
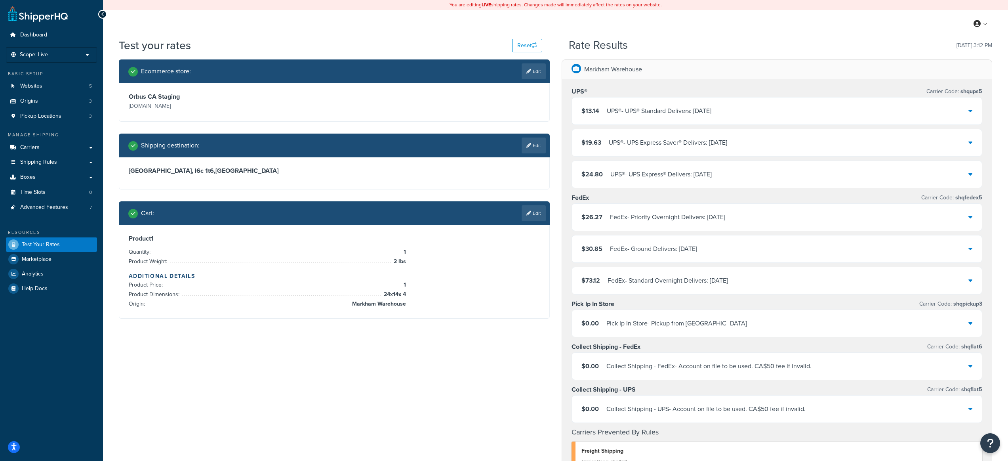
click at [679, 248] on div "FedEx - Ground Delivers: [DATE]" at bounding box center [653, 248] width 87 height 11
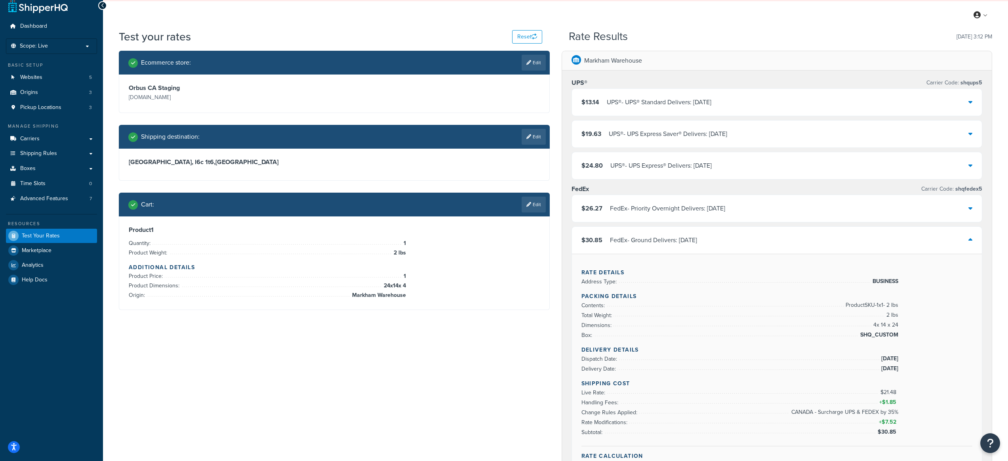
scroll to position [9, 0]
click at [901, 393] on div "Shipping Cost Live Rate: $21.48 Handling Fees: + $1.85 Change Rules Applied: CA…" at bounding box center [777, 412] width 391 height 67
drag, startPoint x: 898, startPoint y: 393, endPoint x: 884, endPoint y: 395, distance: 14.0
click at [884, 395] on span "$21.48" at bounding box center [890, 391] width 18 height 8
drag, startPoint x: 899, startPoint y: 403, endPoint x: 890, endPoint y: 403, distance: 8.7
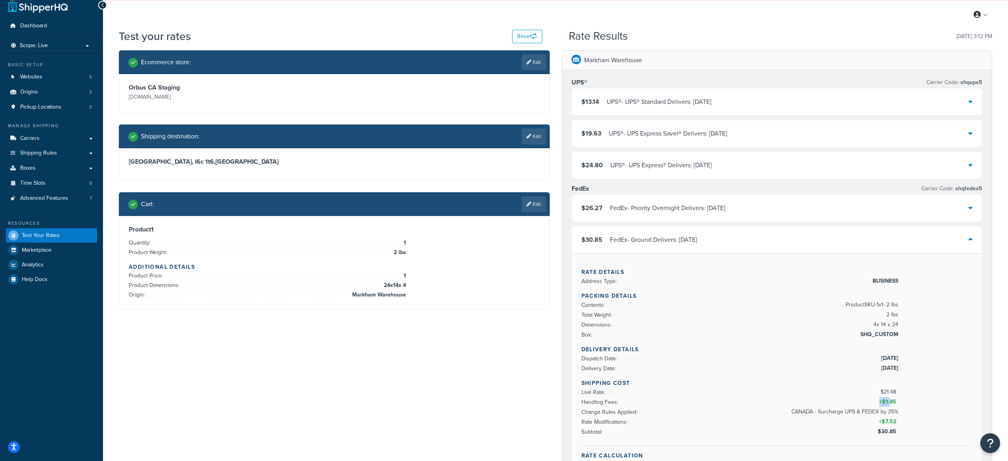
click at [890, 403] on div "Shipping Cost Live Rate: $21.48 Handling Fees: + $1.85 Change Rules Applied: CA…" at bounding box center [777, 412] width 391 height 67
click at [890, 422] on span "$7.52" at bounding box center [890, 421] width 17 height 8
drag, startPoint x: 900, startPoint y: 431, endPoint x: 888, endPoint y: 432, distance: 12.3
click at [888, 432] on div "Shipping Cost Live Rate: $21.48 Handling Fees: + $1.85 Change Rules Applied: CA…" at bounding box center [777, 412] width 391 height 67
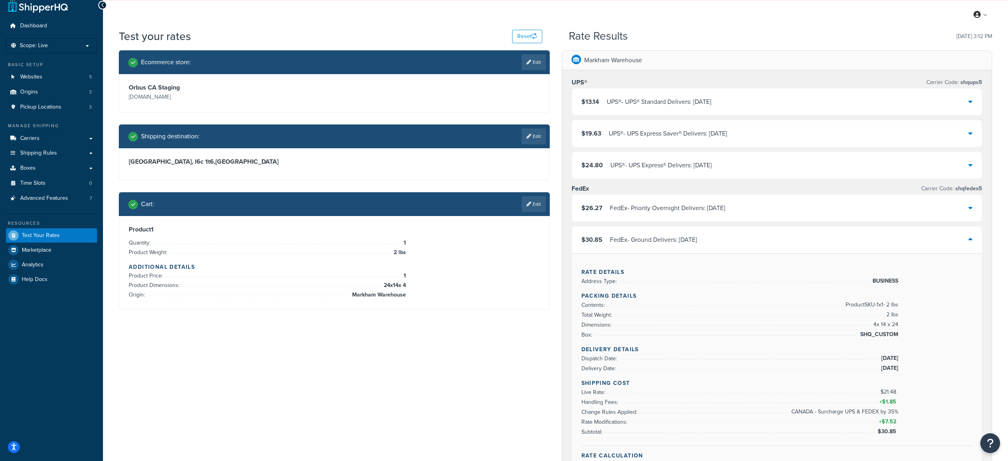
click at [703, 232] on div "$30.85 FedEx - Ground Delivers: [DATE]" at bounding box center [777, 239] width 410 height 27
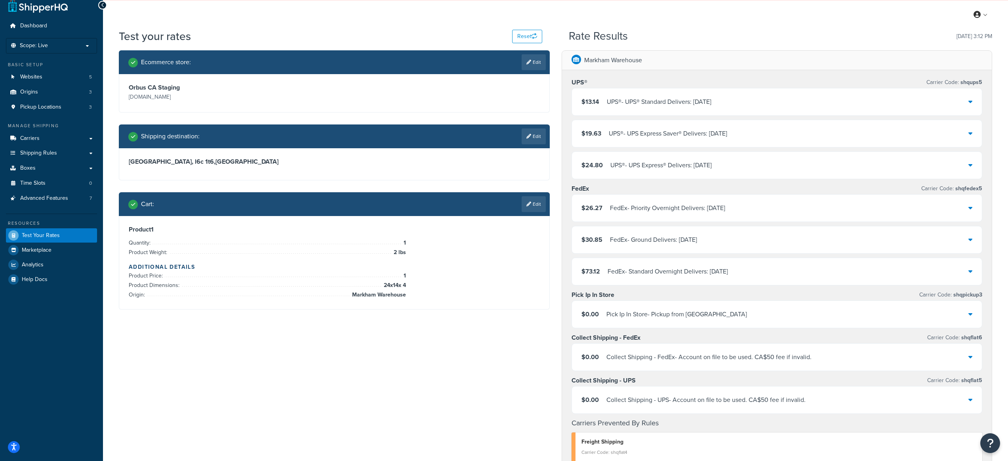
click at [702, 271] on div "FedEx - Standard Overnight Delivers: [DATE]" at bounding box center [668, 271] width 120 height 11
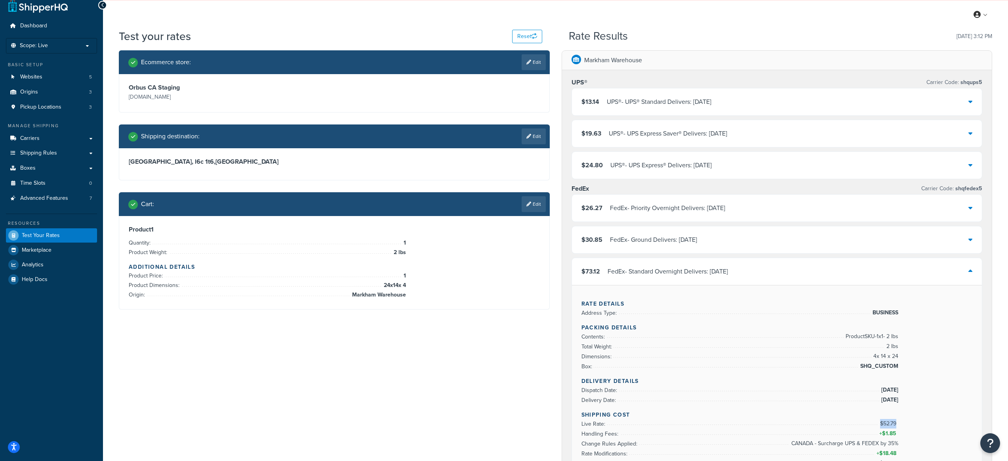
click at [897, 424] on div "Shipping Cost Live Rate: $52.79 Handling Fees: + $1.85 Change Rules Applied: CA…" at bounding box center [777, 443] width 391 height 67
click at [744, 34] on div "Rate Results [DATE] 3:12 PM" at bounding box center [781, 36] width 424 height 12
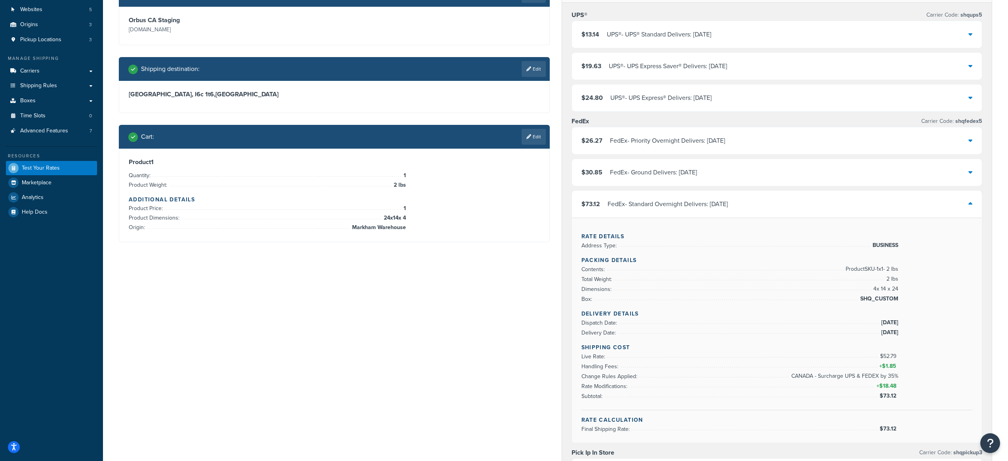
scroll to position [124, 0]
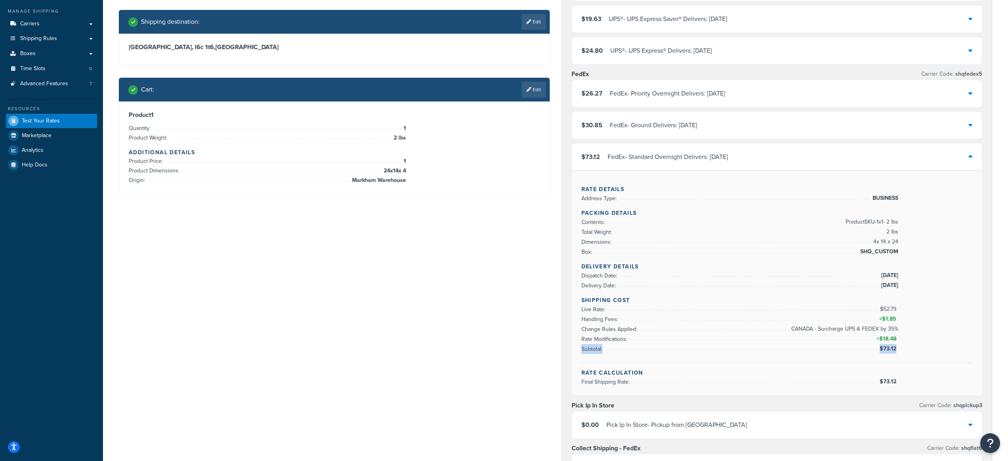
drag, startPoint x: 898, startPoint y: 349, endPoint x: 874, endPoint y: 349, distance: 24.2
click at [874, 349] on li "Subtotal: $73.12" at bounding box center [740, 349] width 317 height 10
click at [914, 345] on div "Shipping Cost Live Rate: $52.79 Handling Fees: + $1.85 Change Rules Applied: CA…" at bounding box center [777, 329] width 391 height 67
